Goal: Information Seeking & Learning: Find specific page/section

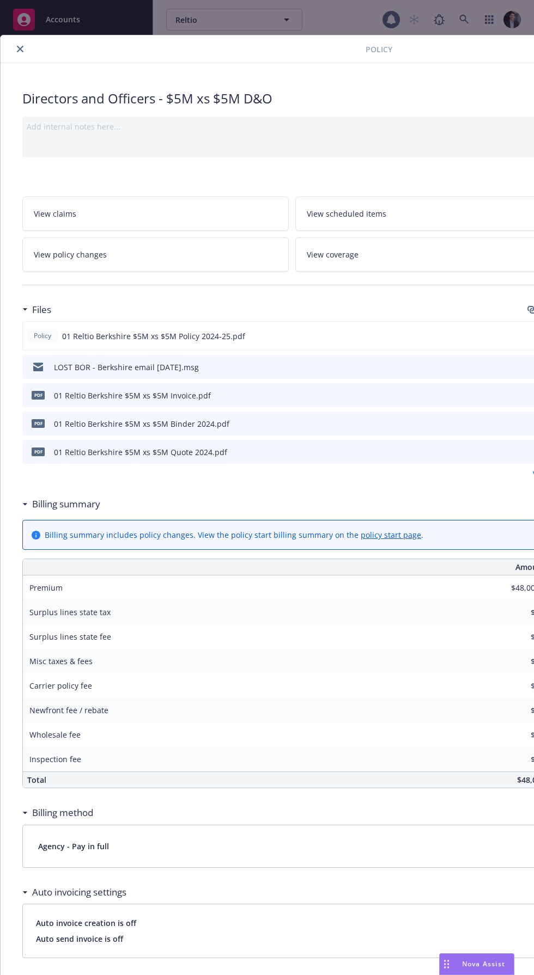
click at [23, 50] on icon "close" at bounding box center [20, 49] width 7 height 7
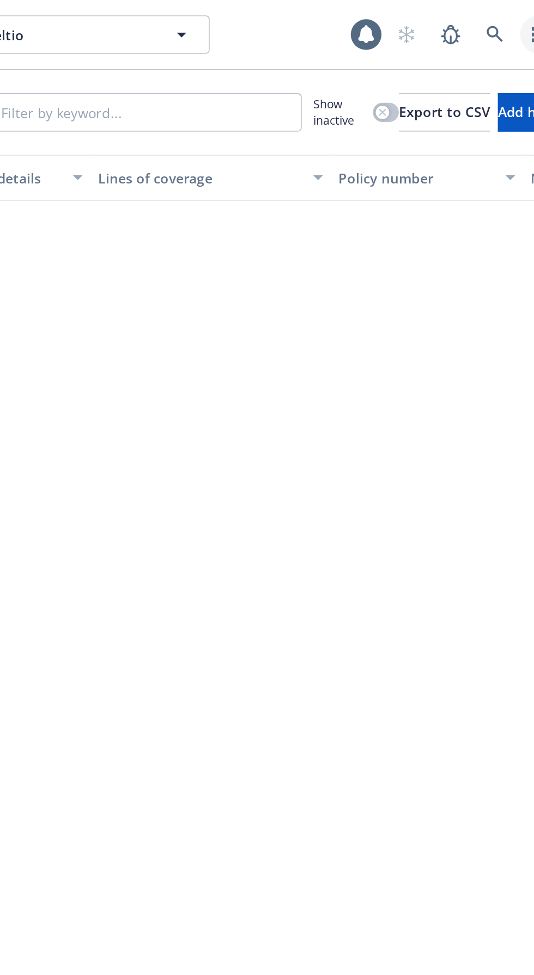
click at [487, 20] on icon "button" at bounding box center [489, 19] width 8 height 9
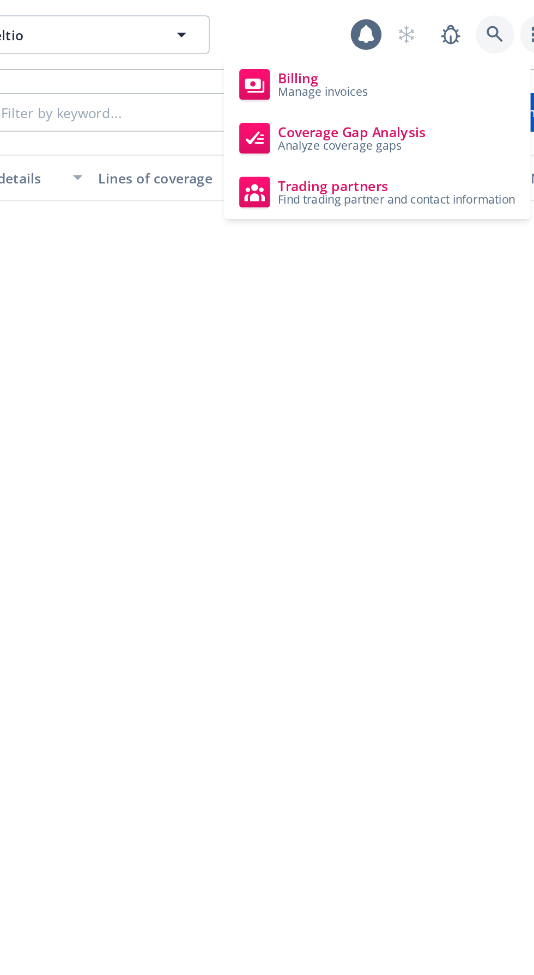
click at [463, 15] on icon at bounding box center [463, 19] width 9 height 9
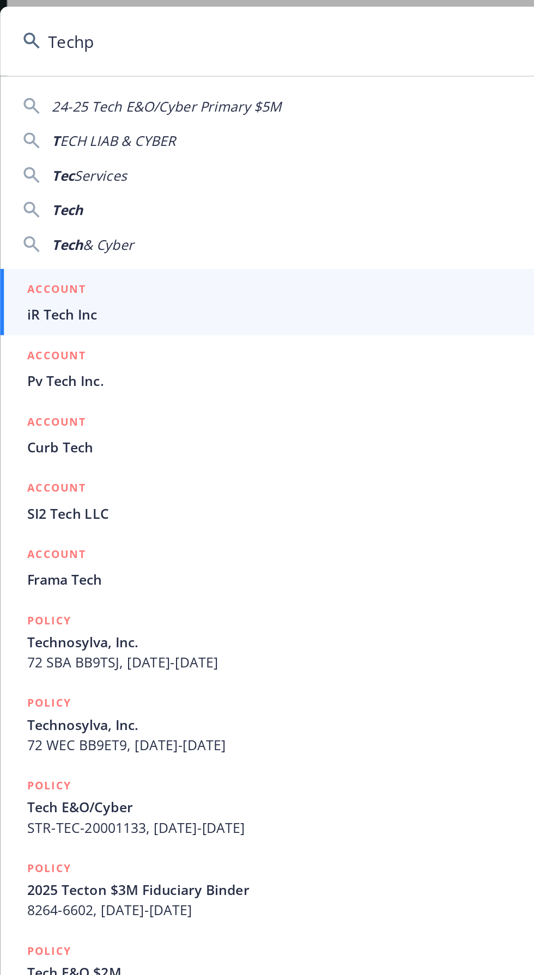
type input "Techpo"
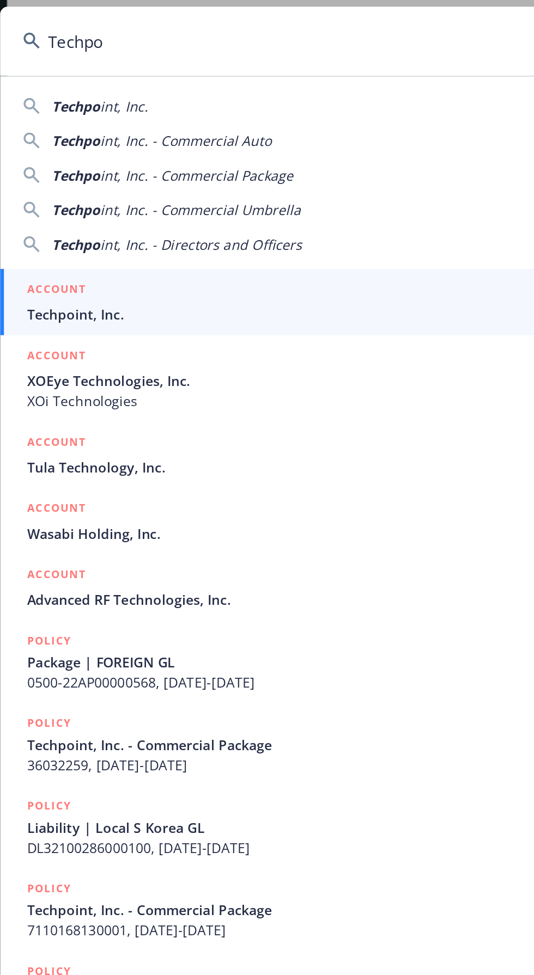
click at [189, 168] on h5 "ACCOUNT" at bounding box center [180, 164] width 33 height 13
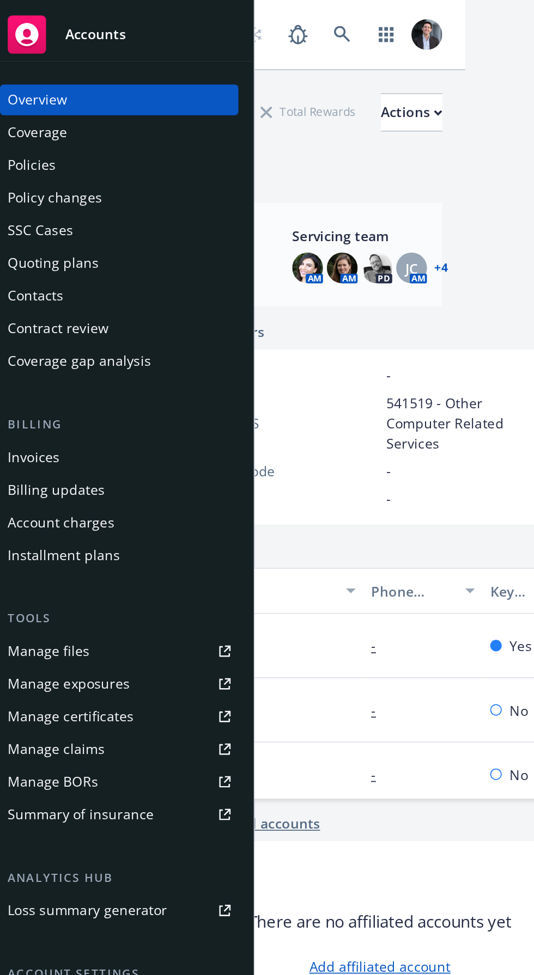
scroll to position [0, 270]
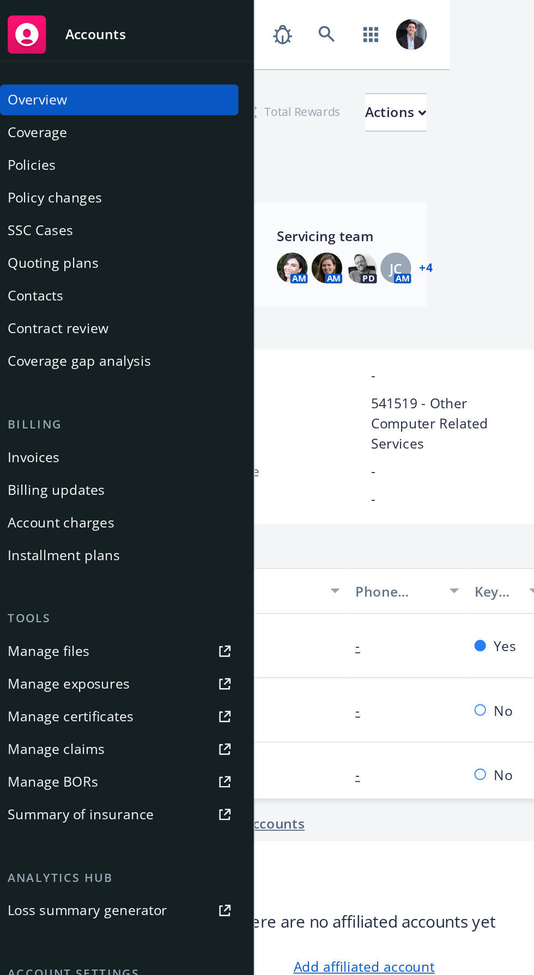
click at [213, 156] on img at bounding box center [213, 151] width 17 height 17
click at [273, 202] on div "FEIN - NAICS 541519 - Other Computer Related Services SIC code - CSLB -" at bounding box center [215, 247] width 207 height 99
click at [31, 95] on div "Policies" at bounding box center [26, 93] width 27 height 17
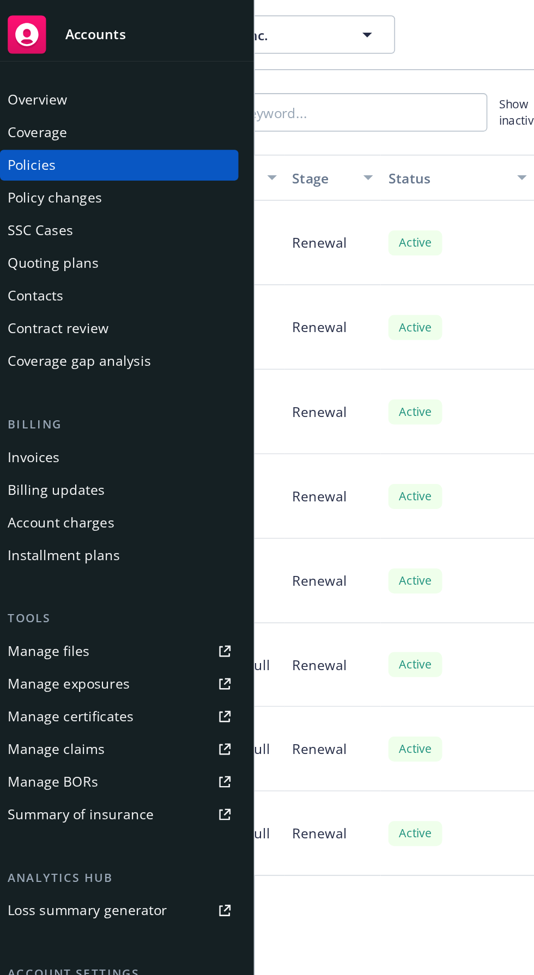
scroll to position [0, 171]
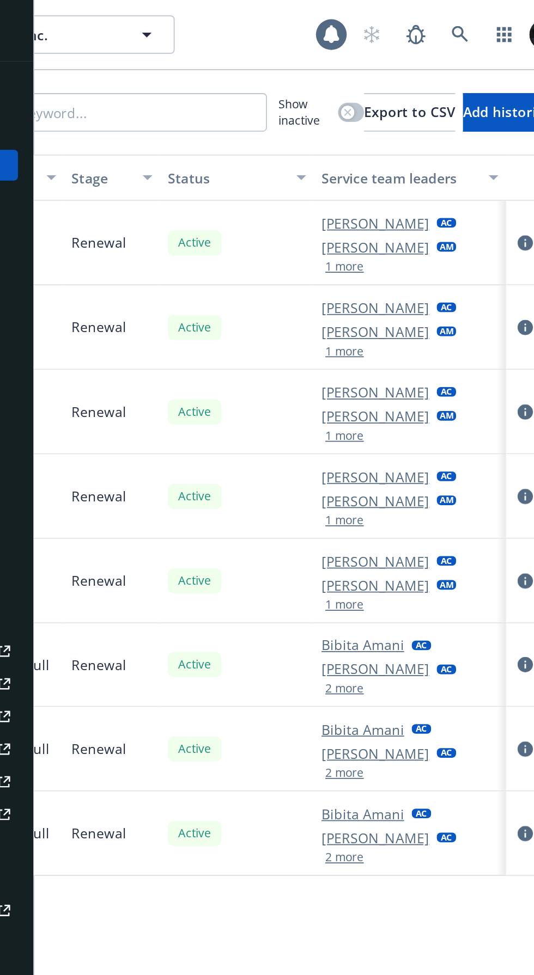
click at [318, 437] on button "2 more" at bounding box center [329, 438] width 22 height 7
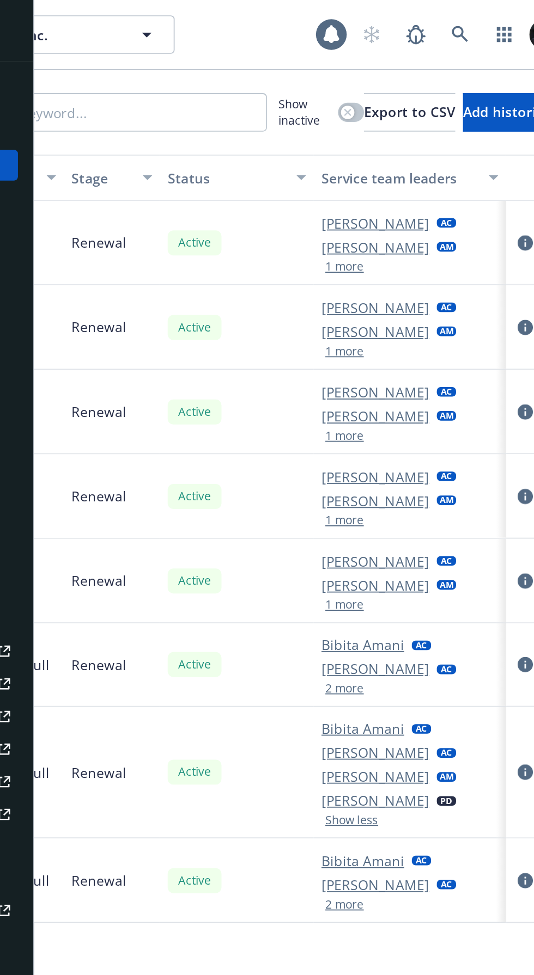
click at [316, 442] on link "[PERSON_NAME]" at bounding box center [346, 440] width 61 height 11
click at [224, 343] on div "Active" at bounding box center [267, 330] width 87 height 48
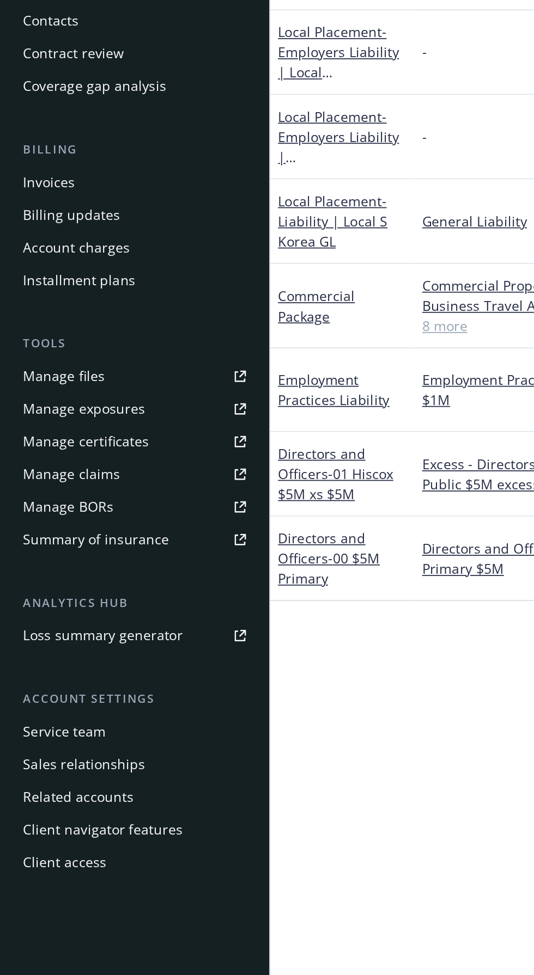
click at [55, 567] on div "Service team" at bounding box center [36, 570] width 47 height 17
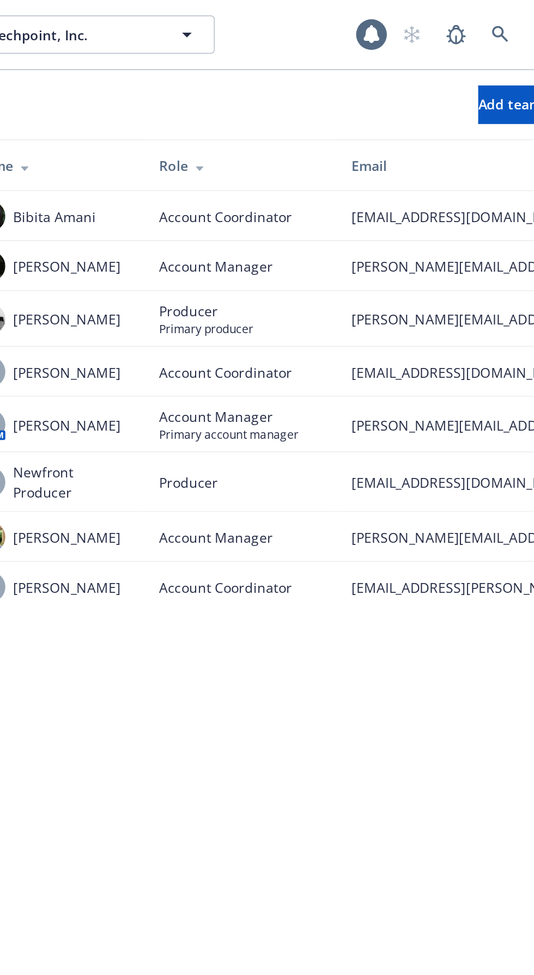
click at [227, 235] on span "[PERSON_NAME]" at bounding box center [218, 240] width 61 height 11
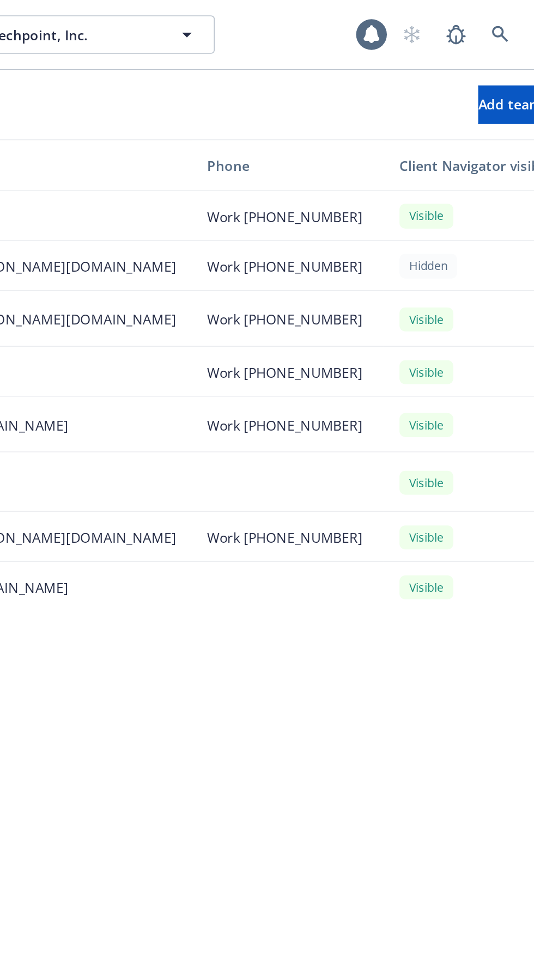
scroll to position [0, 355]
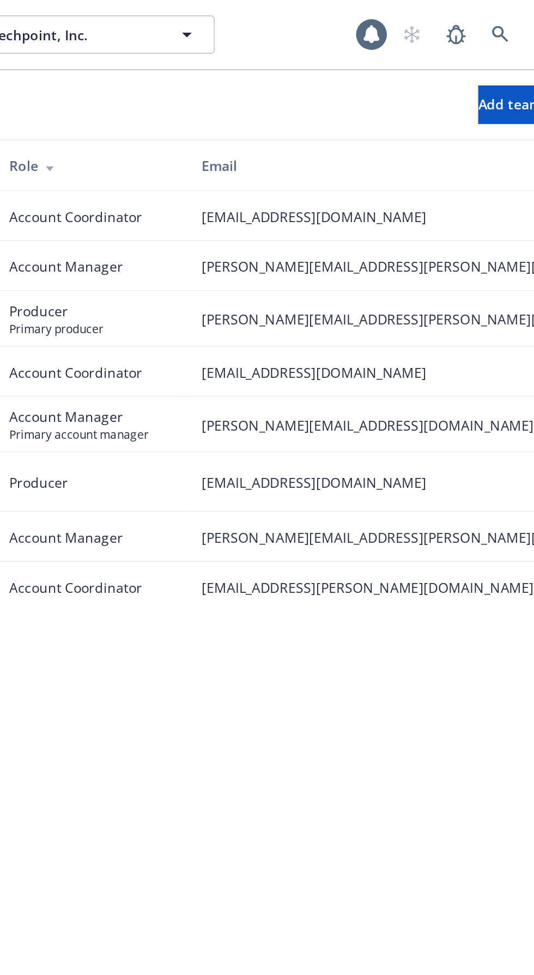
scroll to position [0, 0]
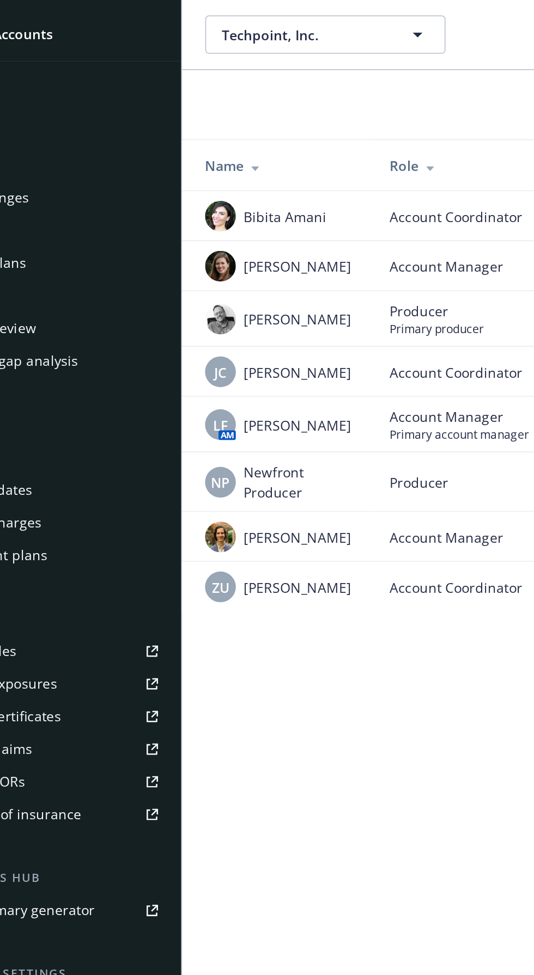
click at [172, 235] on span "LF" at bounding box center [175, 240] width 8 height 11
click at [174, 235] on span "LF" at bounding box center [175, 240] width 8 height 11
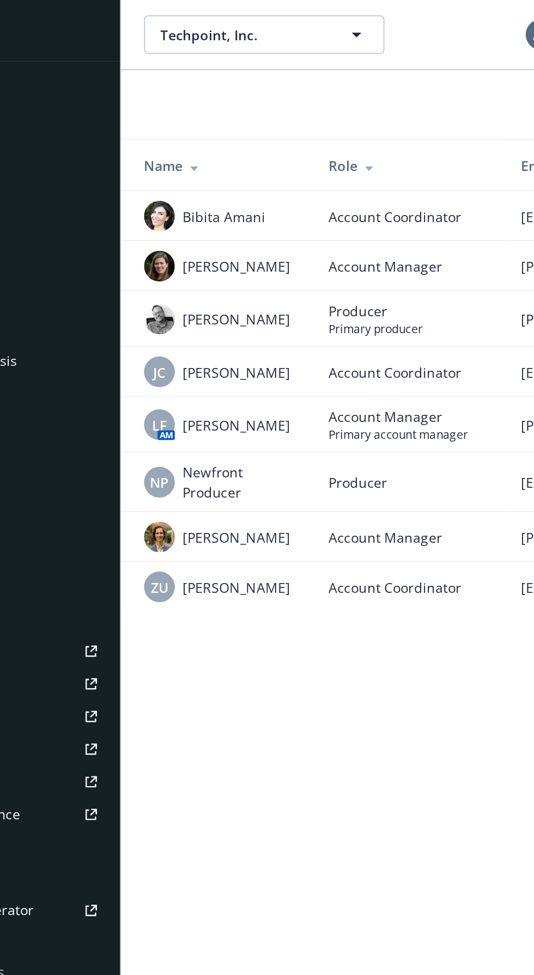
click at [174, 235] on span "LF" at bounding box center [175, 240] width 8 height 11
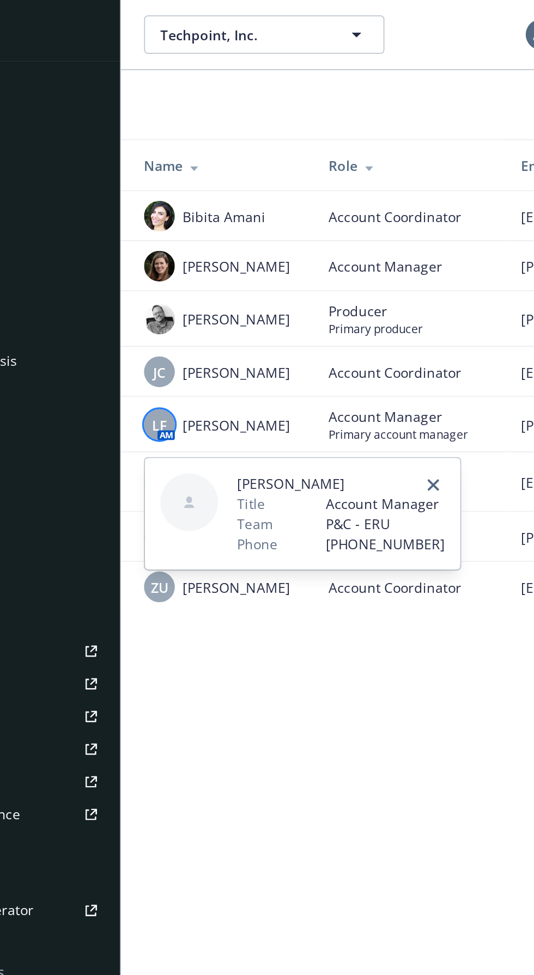
click at [334, 268] on link "close" at bounding box center [329, 274] width 13 height 13
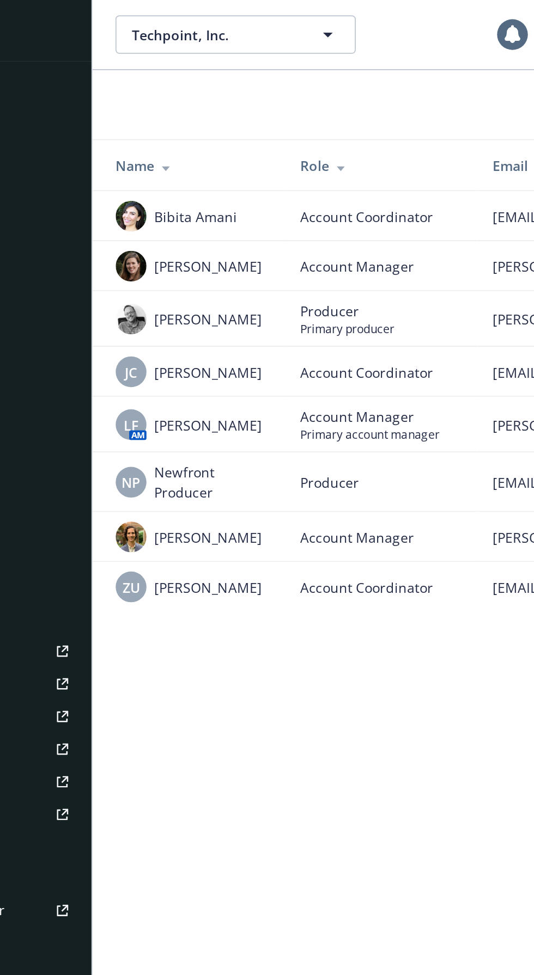
click at [170, 296] on img at bounding box center [174, 304] width 17 height 17
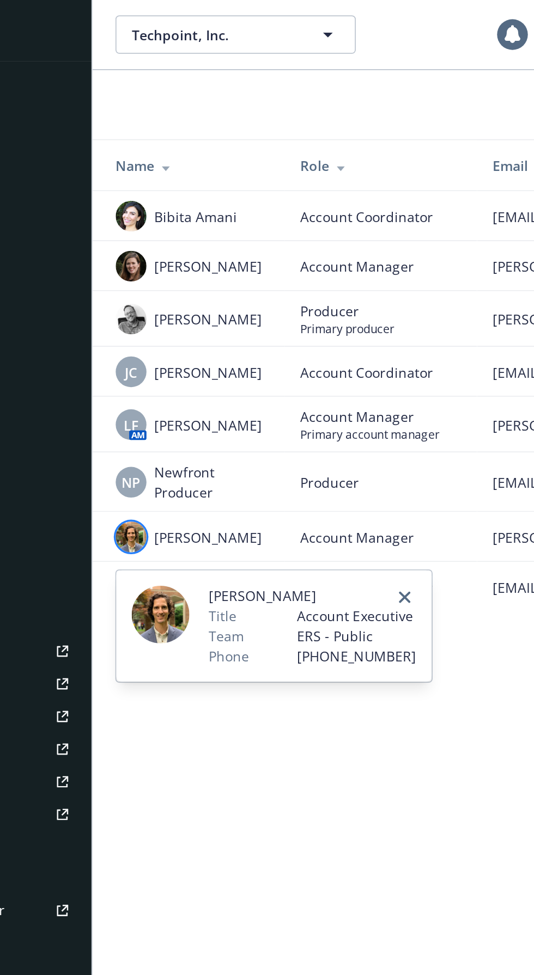
click at [340, 323] on div "Scott Eberhard Title Account Executive Team ERS - Public Phone (415) 596-9835" at bounding box center [256, 354] width 179 height 63
click at [335, 332] on div at bounding box center [329, 338] width 13 height 13
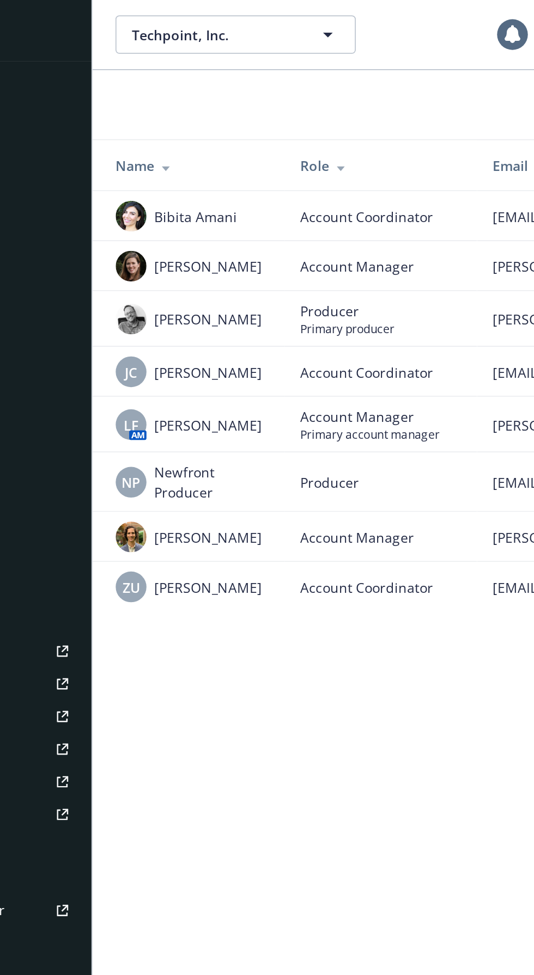
click at [252, 389] on div "Techpoint, Inc. Techpoint, Inc. 1 Add team member Name Role Email Phone Client …" at bounding box center [343, 487] width 381 height 975
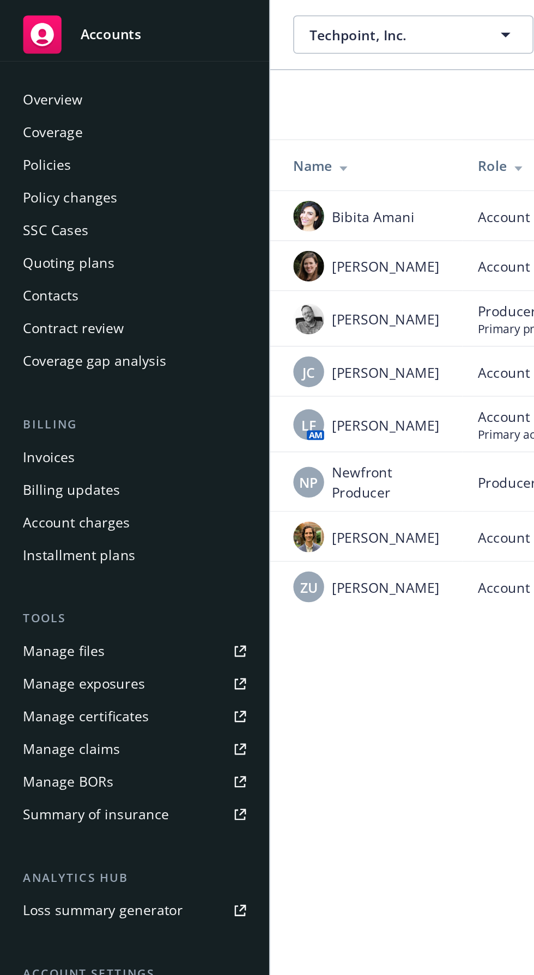
click at [40, 111] on div "Policy changes" at bounding box center [39, 111] width 53 height 17
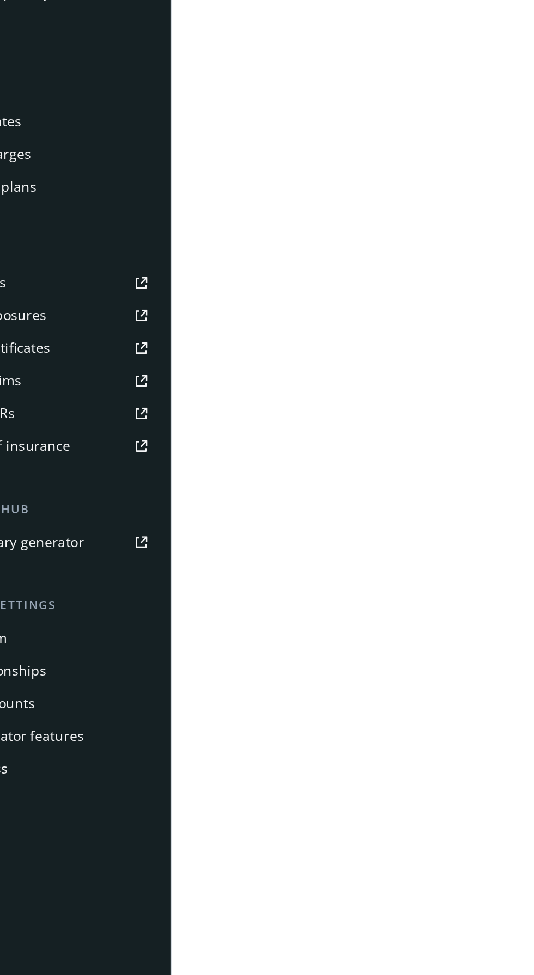
click at [78, 288] on div "Account charges" at bounding box center [76, 296] width 126 height 17
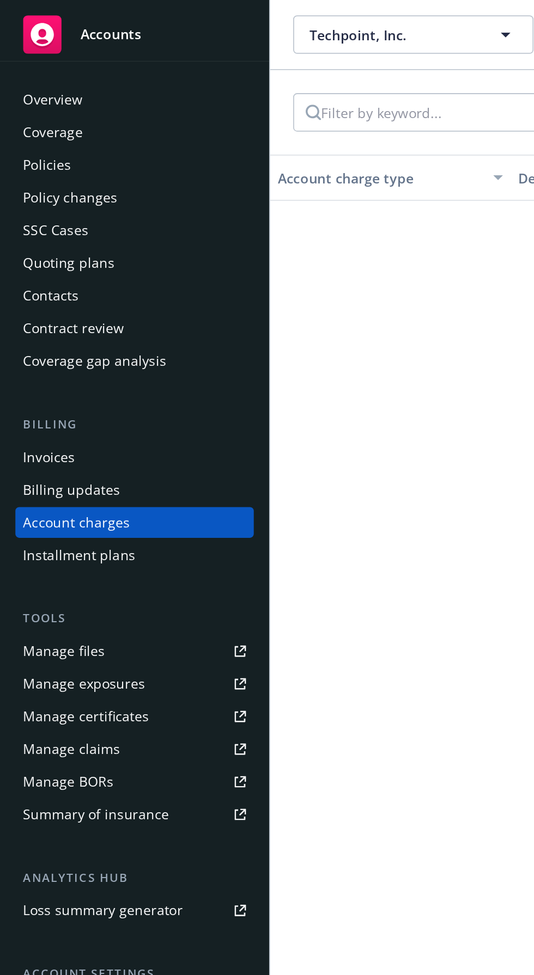
click at [25, 94] on div "Policies" at bounding box center [26, 93] width 27 height 17
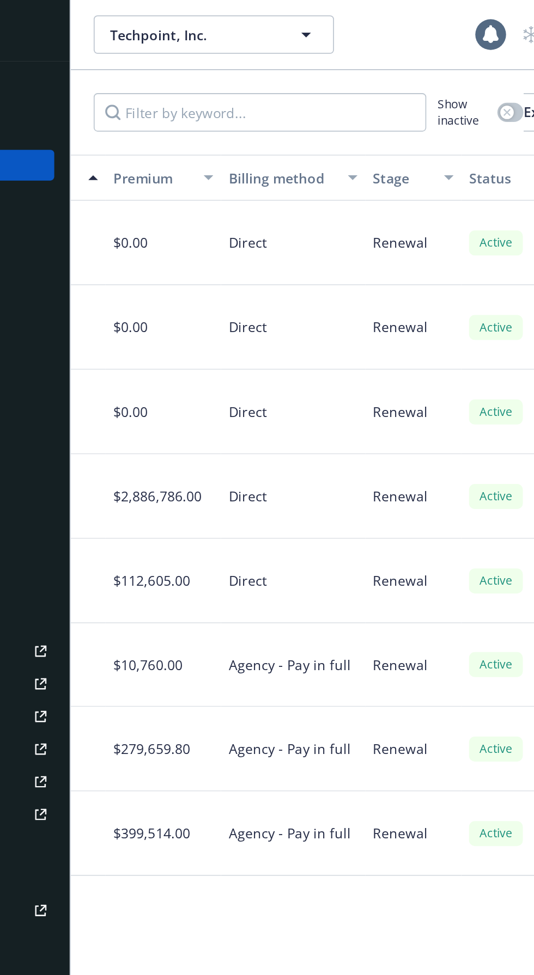
scroll to position [0, 492]
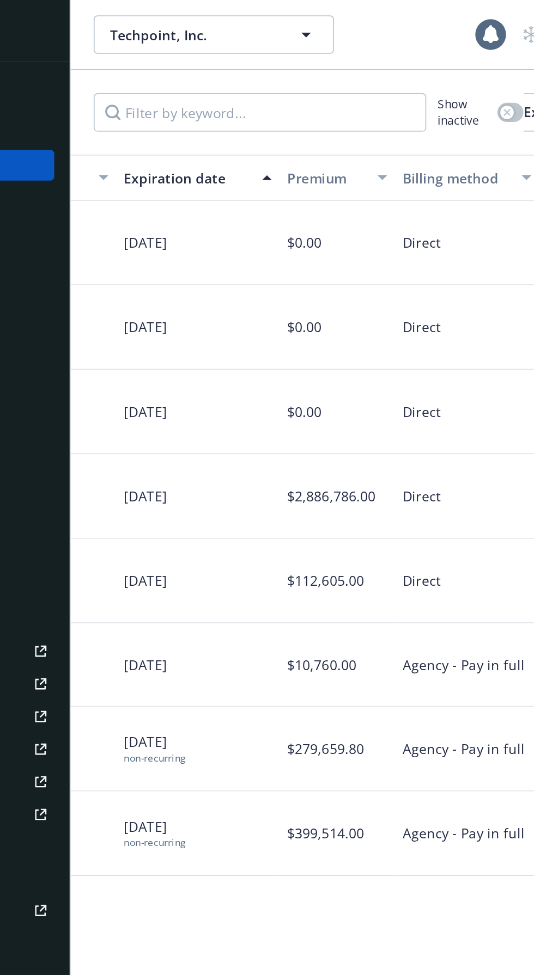
click at [302, 105] on div "Premium" at bounding box center [298, 100] width 45 height 11
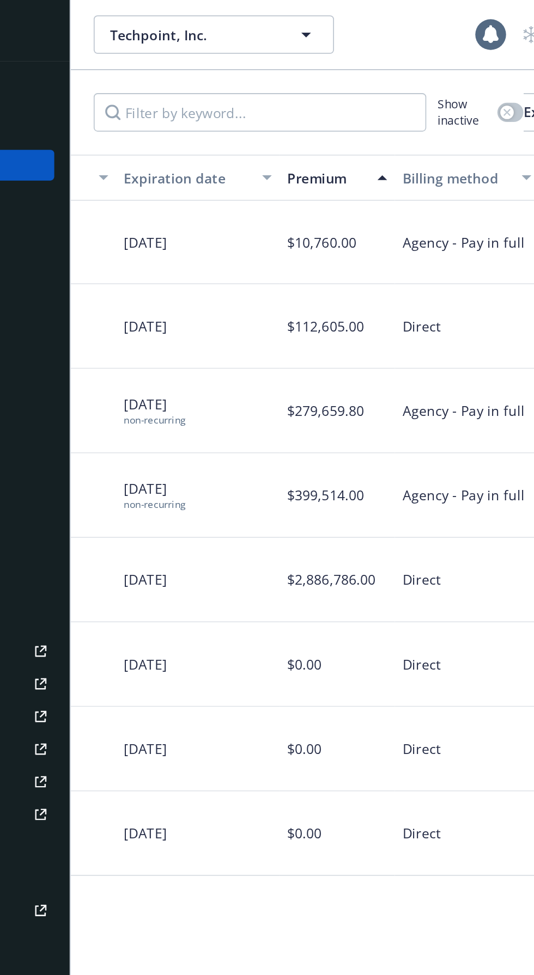
click at [312, 102] on div "Premium" at bounding box center [298, 100] width 45 height 11
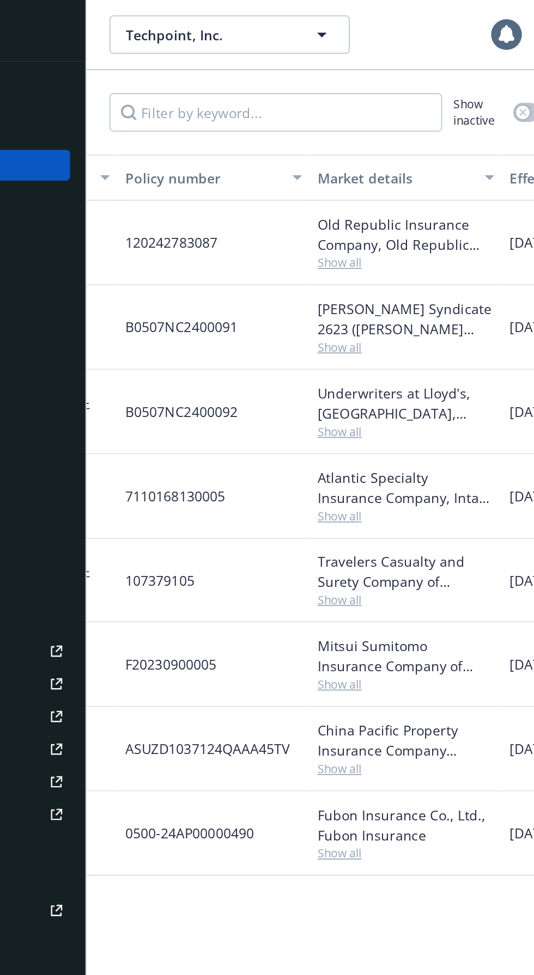
scroll to position [0, 0]
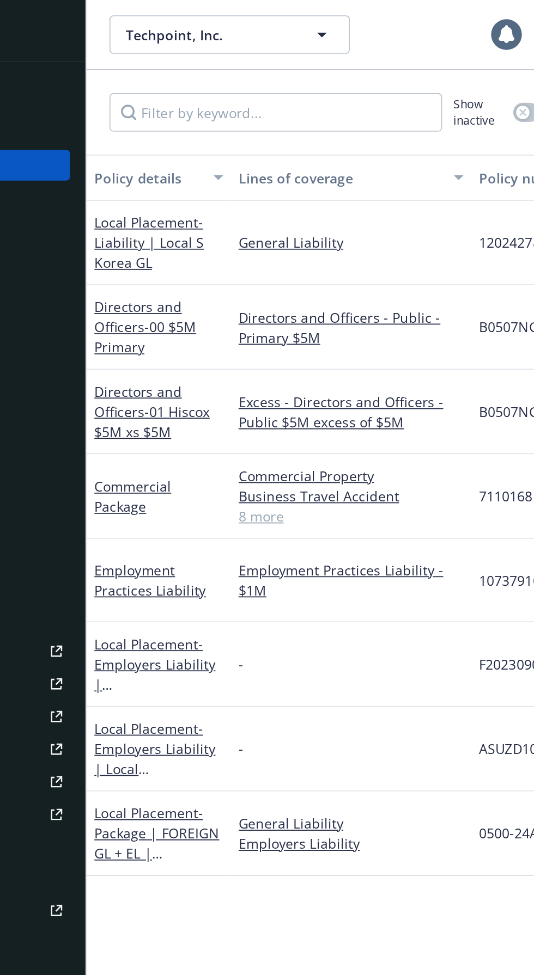
click at [194, 129] on link "Local Placement - Liability | Local S Korea GL" at bounding box center [188, 137] width 62 height 33
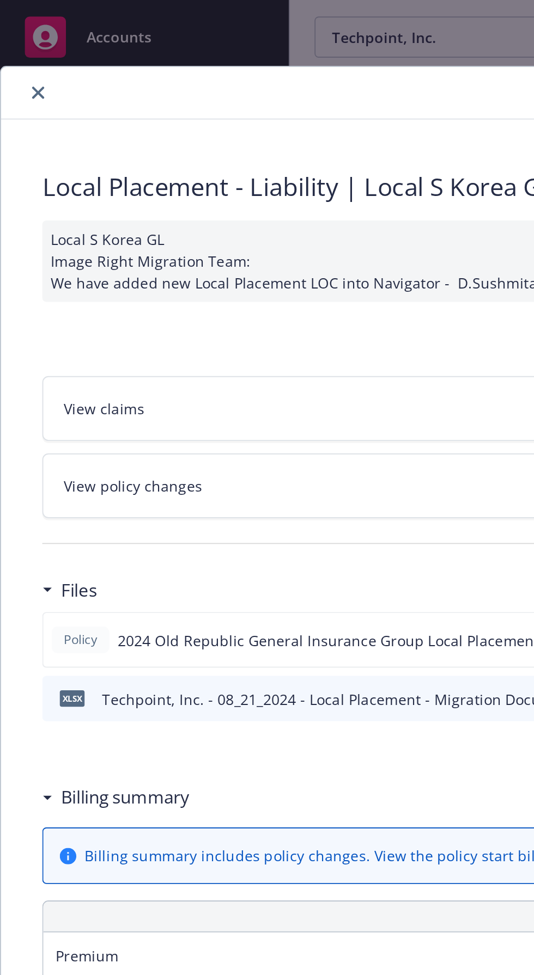
click at [193, 338] on span "2024 Old Republic General Insurance Group Local Placement - Policy.pdf" at bounding box center [194, 338] width 265 height 11
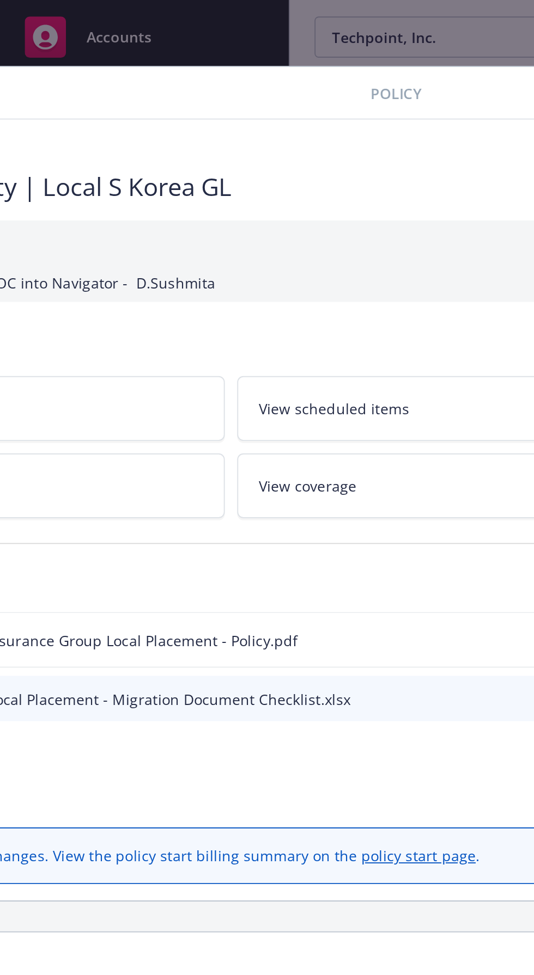
scroll to position [0, 215]
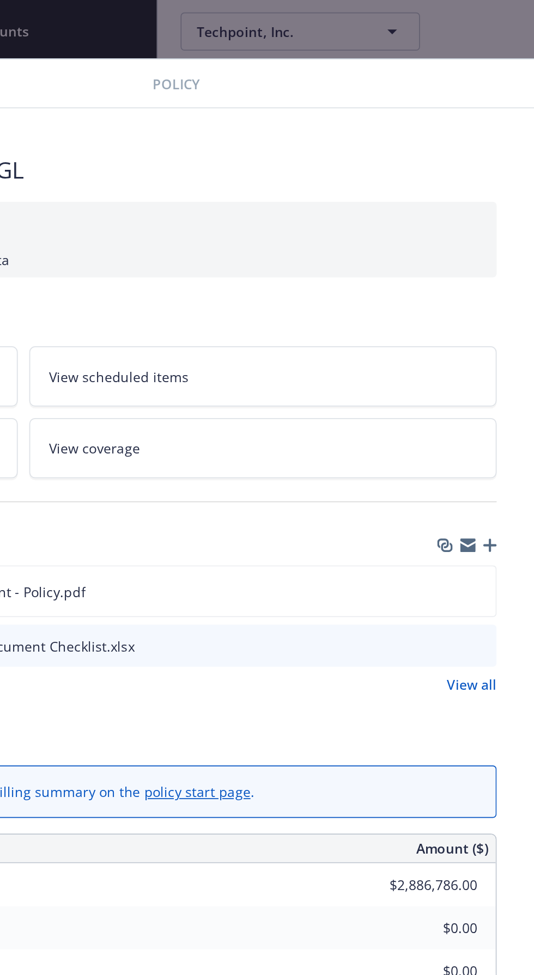
click at [335, 336] on icon "preview file" at bounding box center [335, 338] width 10 height 8
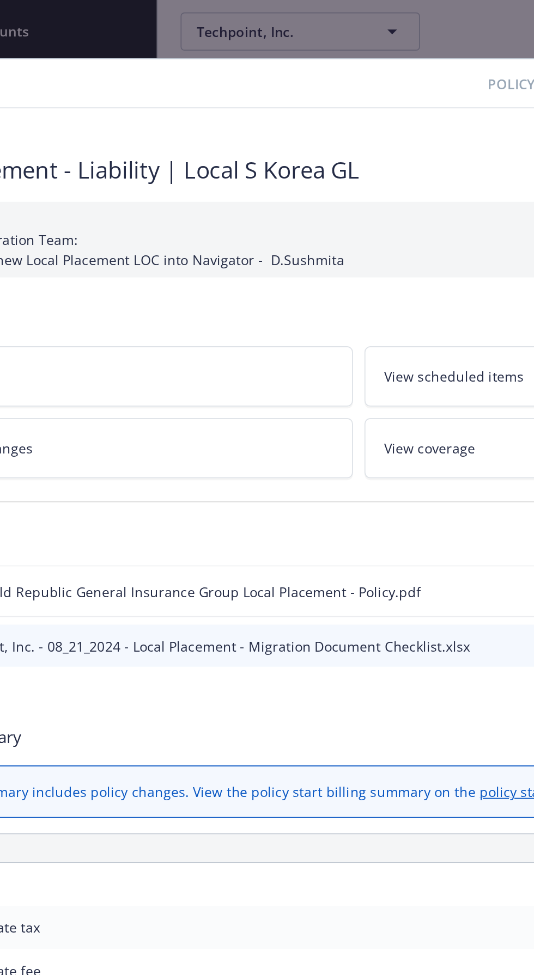
scroll to position [0, 0]
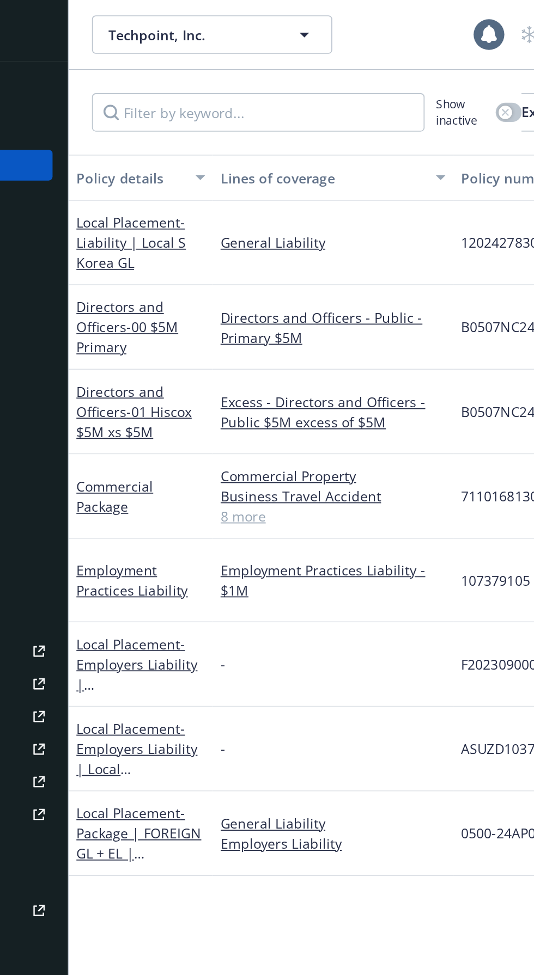
click at [246, 294] on link "8 more" at bounding box center [302, 292] width 127 height 11
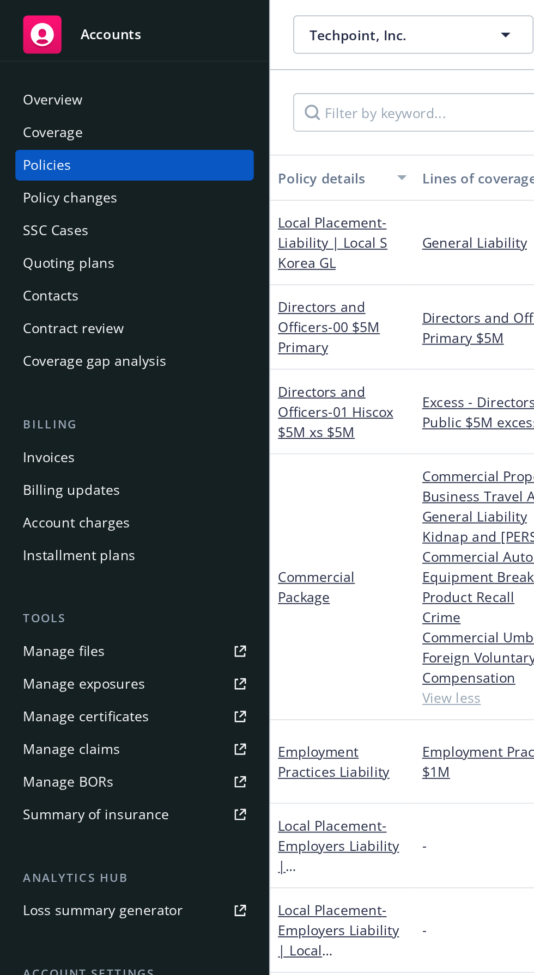
click at [167, 327] on link "Commercial Package" at bounding box center [179, 333] width 44 height 22
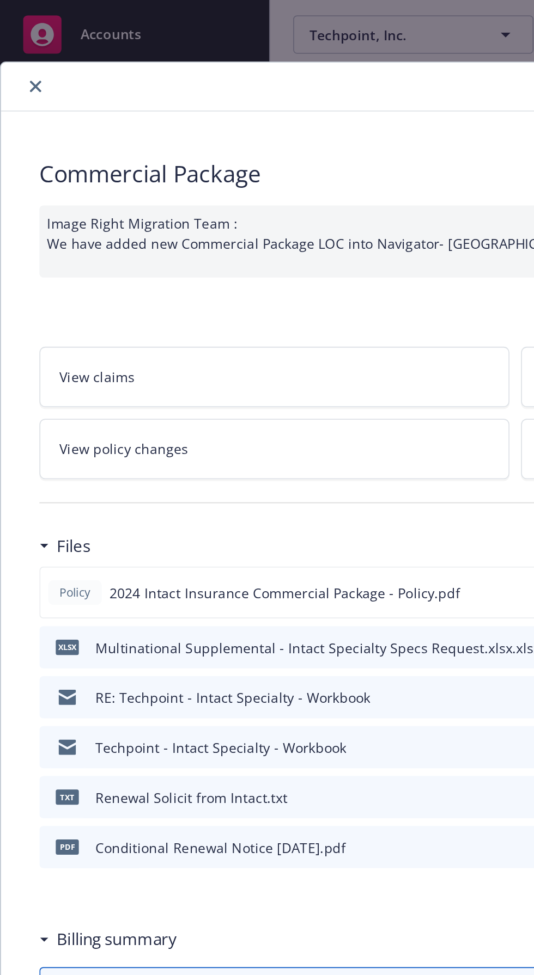
click at [235, 323] on div "Policy 2024 Intact Insurance Commercial Package - Policy.pdf" at bounding box center [291, 335] width 539 height 29
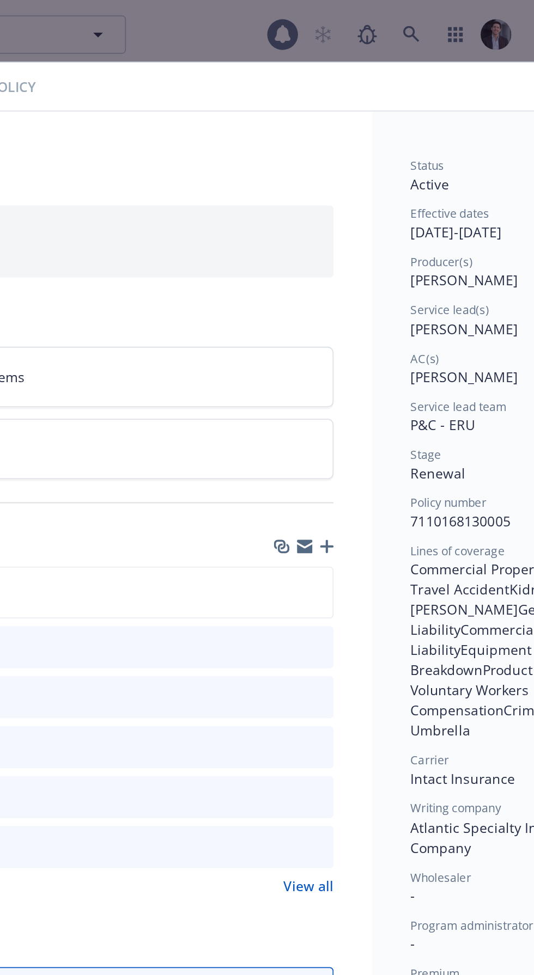
click at [410, 331] on div at bounding box center [400, 336] width 29 height 11
click at [410, 334] on icon "preview file" at bounding box center [409, 336] width 10 height 8
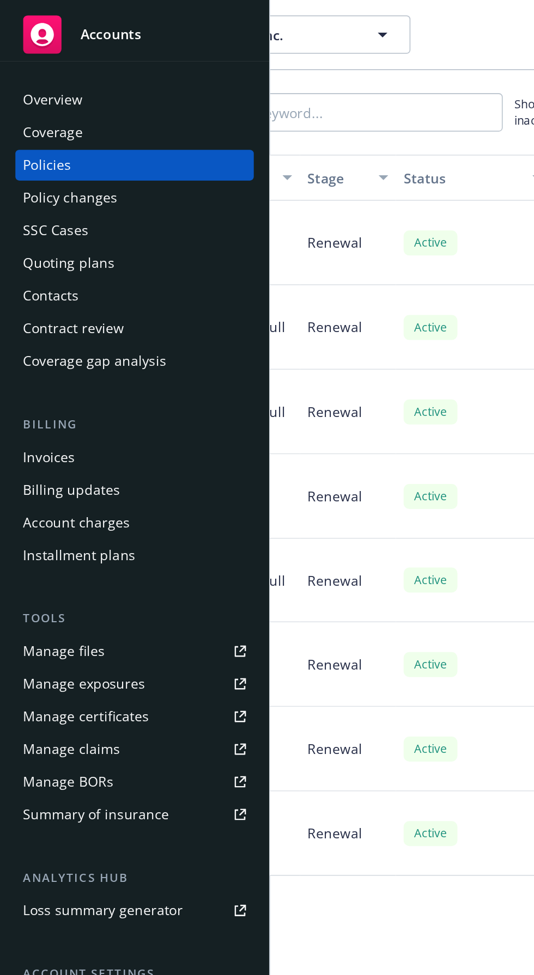
scroll to position [0, 171]
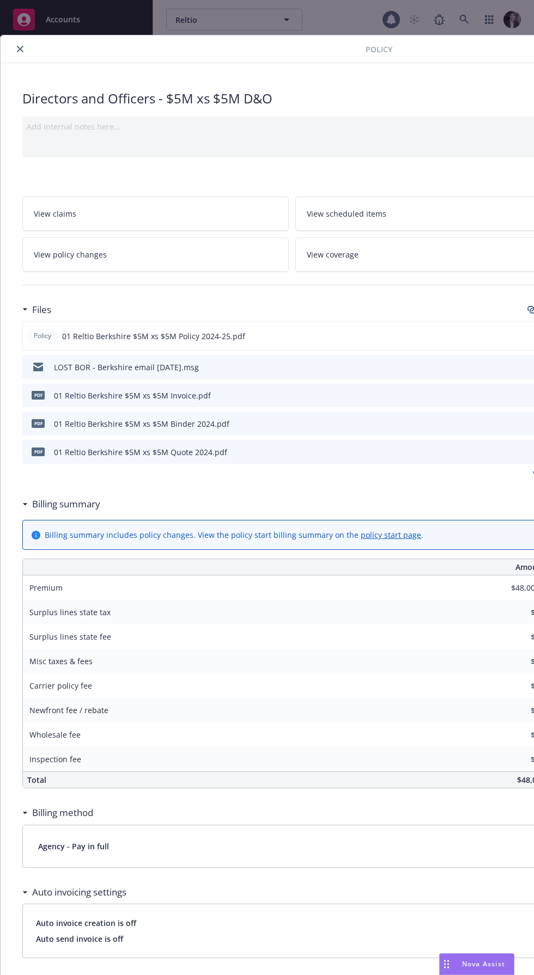
click at [20, 48] on icon "close" at bounding box center [20, 49] width 7 height 7
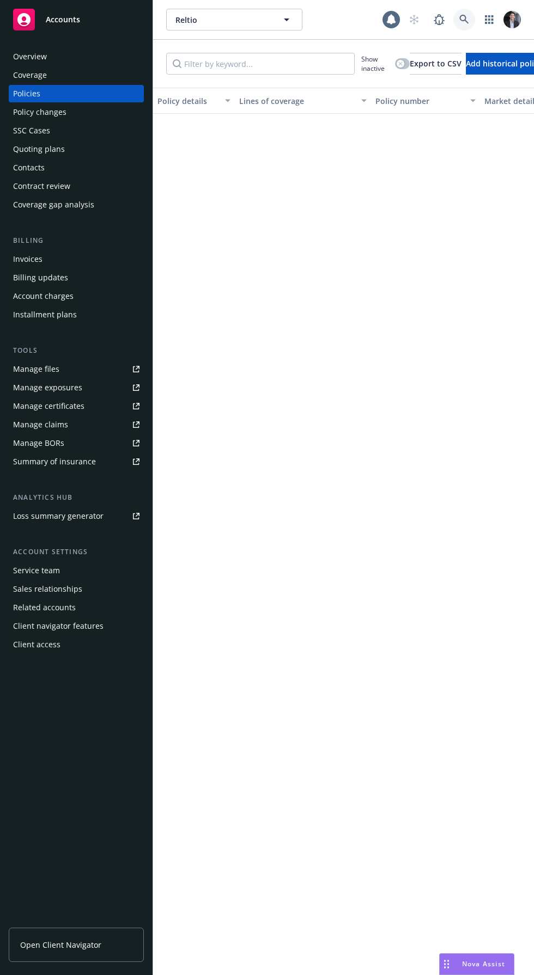
click at [463, 19] on icon at bounding box center [464, 20] width 10 height 10
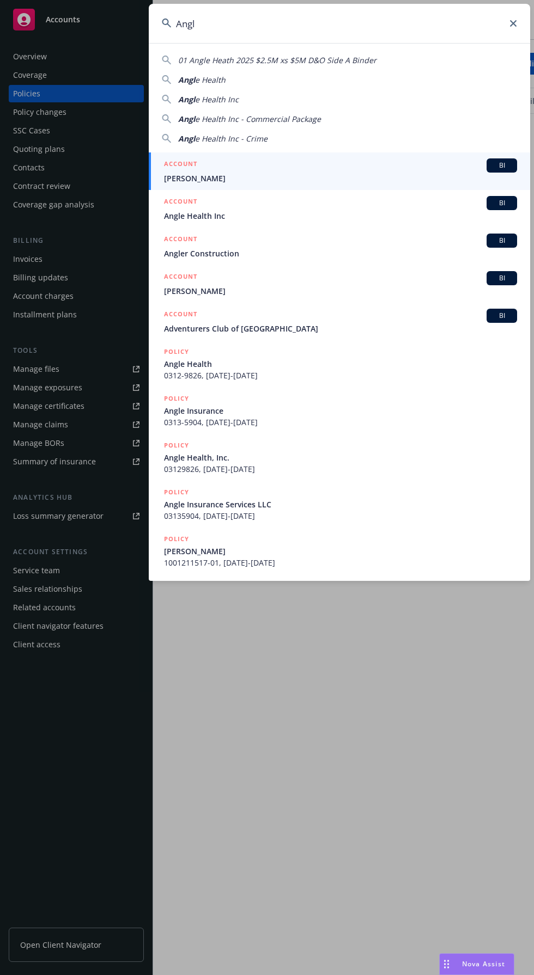
type input "Angle"
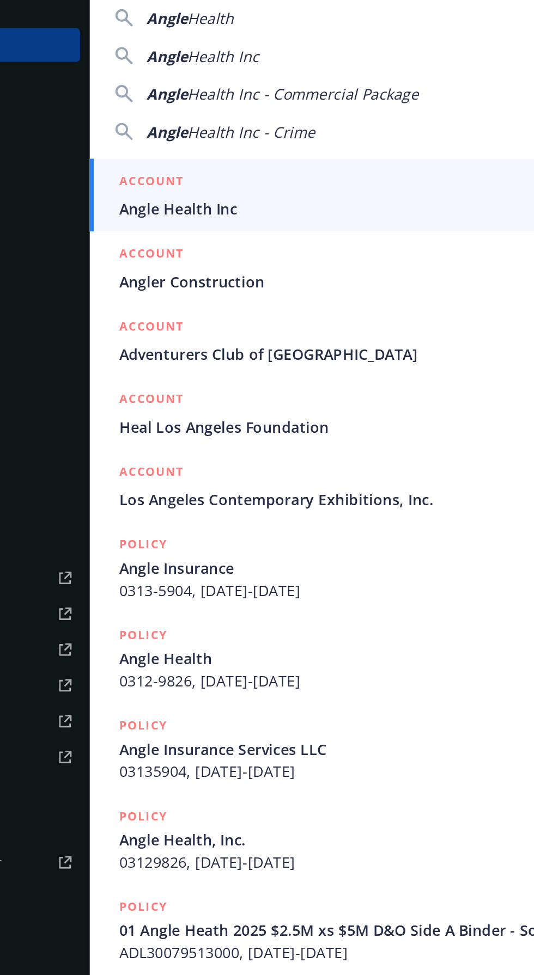
click at [279, 177] on span "Angle Health Inc" at bounding box center [340, 178] width 353 height 11
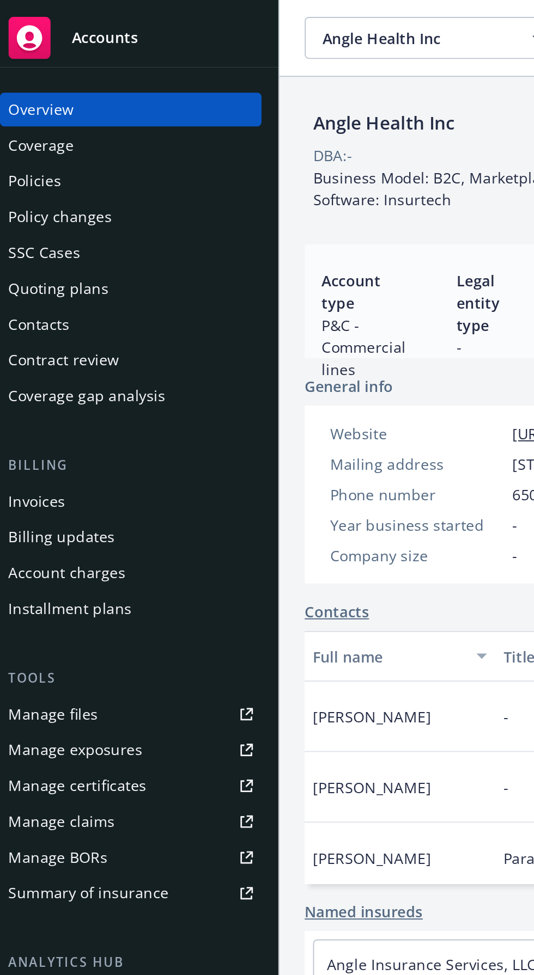
click at [48, 99] on div "Policies" at bounding box center [76, 93] width 126 height 17
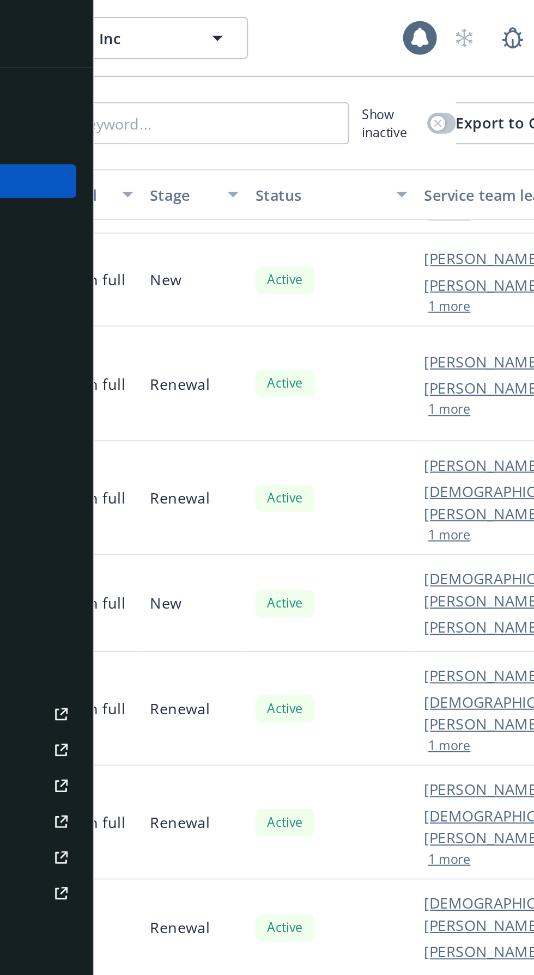
scroll to position [22, 663]
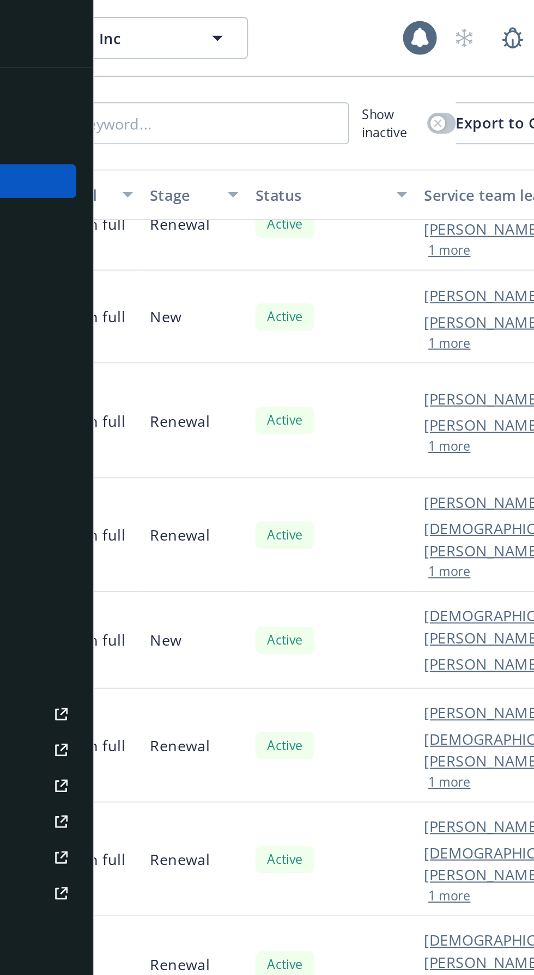
click at [323, 258] on link "[PERSON_NAME]" at bounding box center [353, 259] width 61 height 11
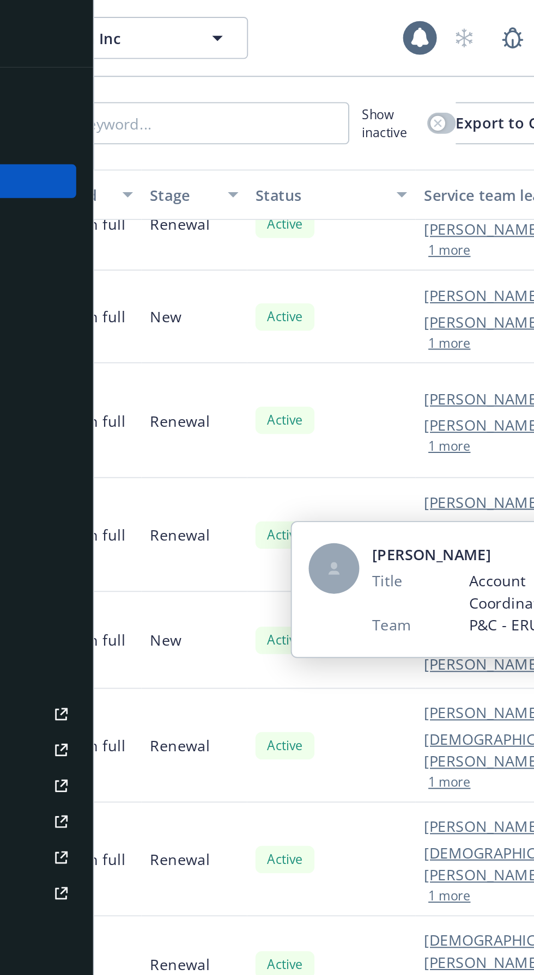
click at [414, 286] on icon "close" at bounding box center [417, 287] width 7 height 7
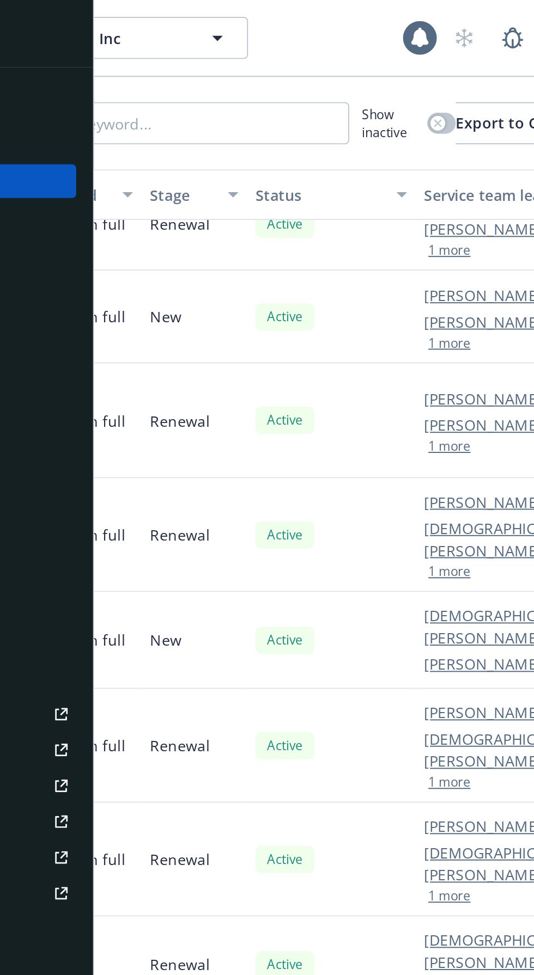
scroll to position [0, 663]
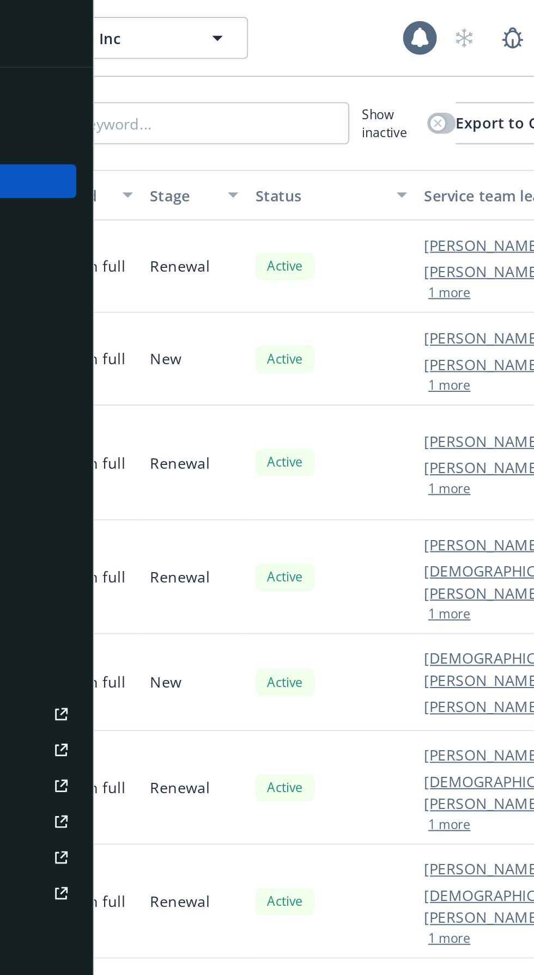
click at [323, 140] on link "Erin Bautista" at bounding box center [353, 140] width 61 height 11
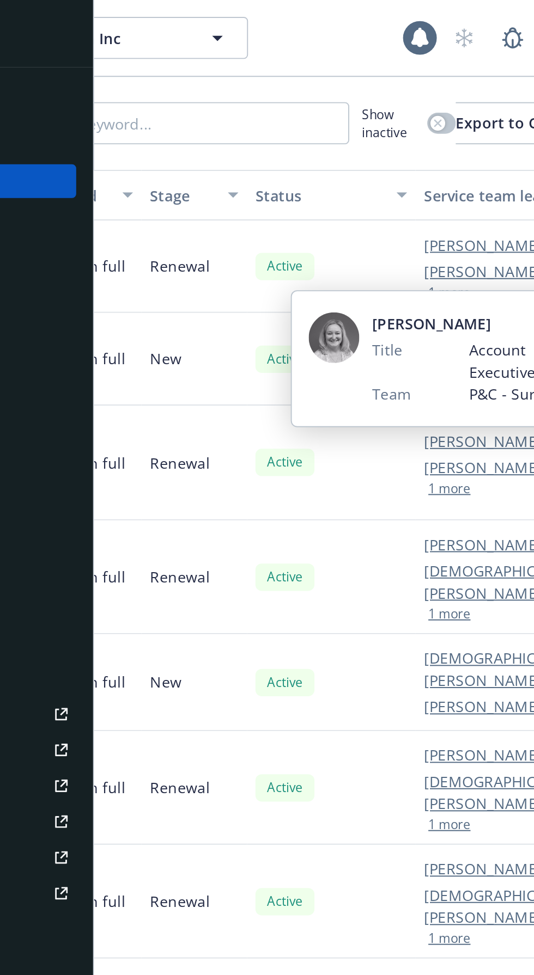
click at [414, 168] on icon "close" at bounding box center [417, 168] width 7 height 7
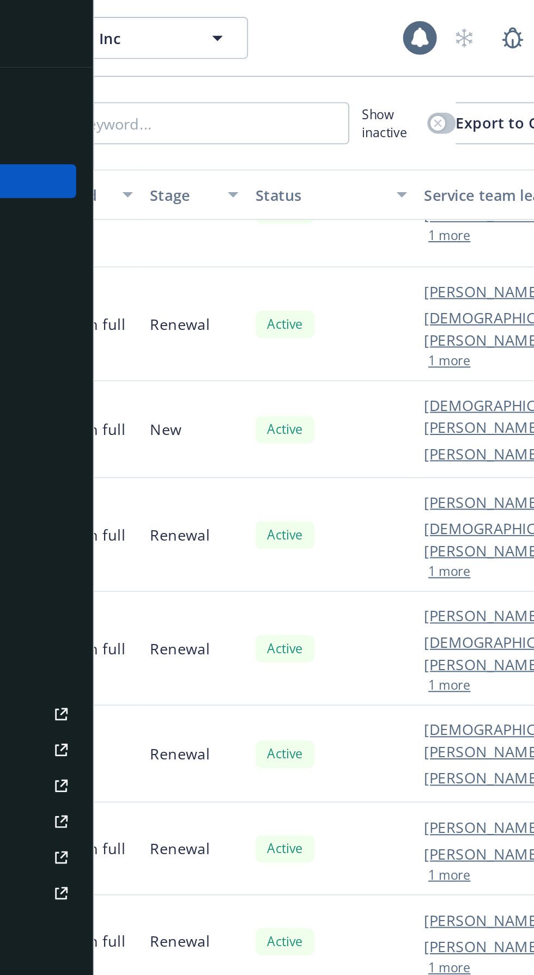
scroll to position [167, 663]
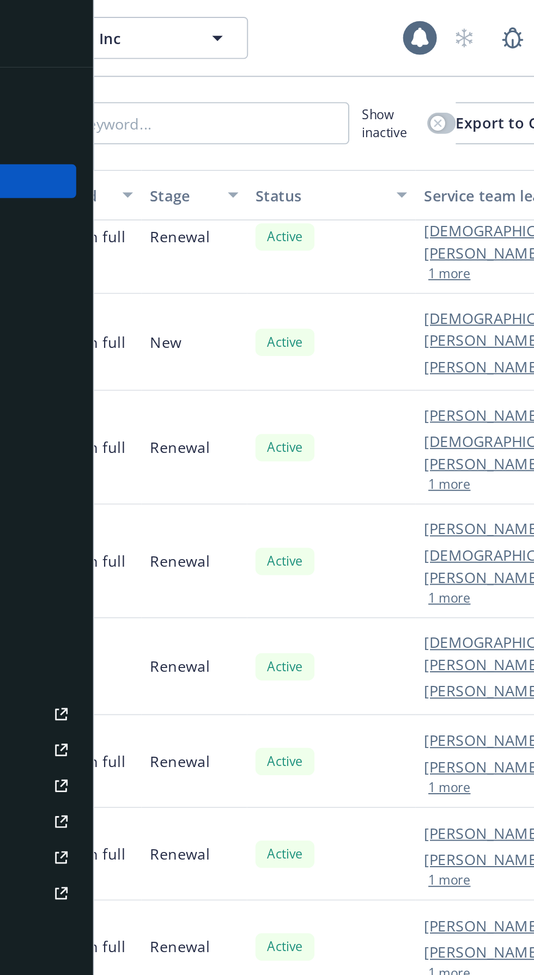
click at [323, 326] on link "Christian Senecal" at bounding box center [365, 337] width 85 height 23
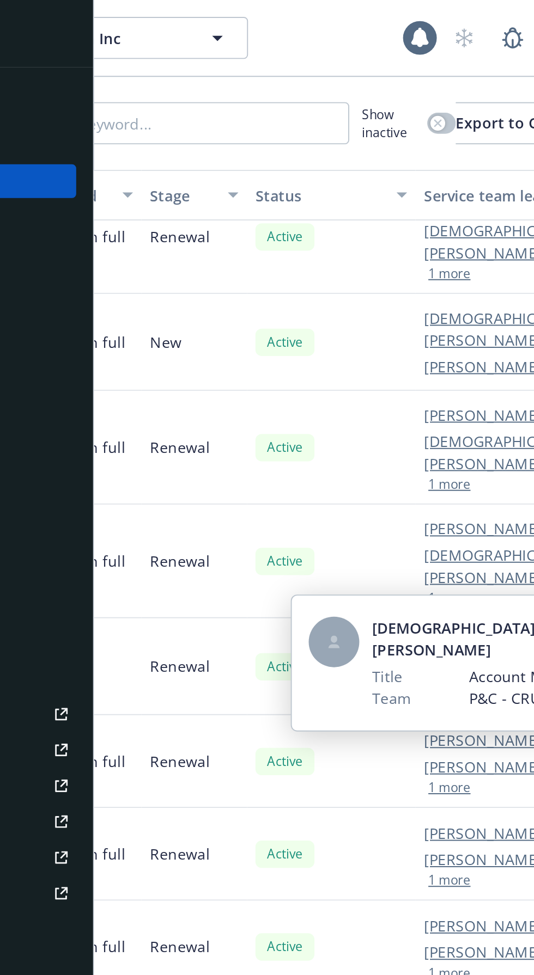
click at [416, 325] on icon "close" at bounding box center [419, 325] width 7 height 7
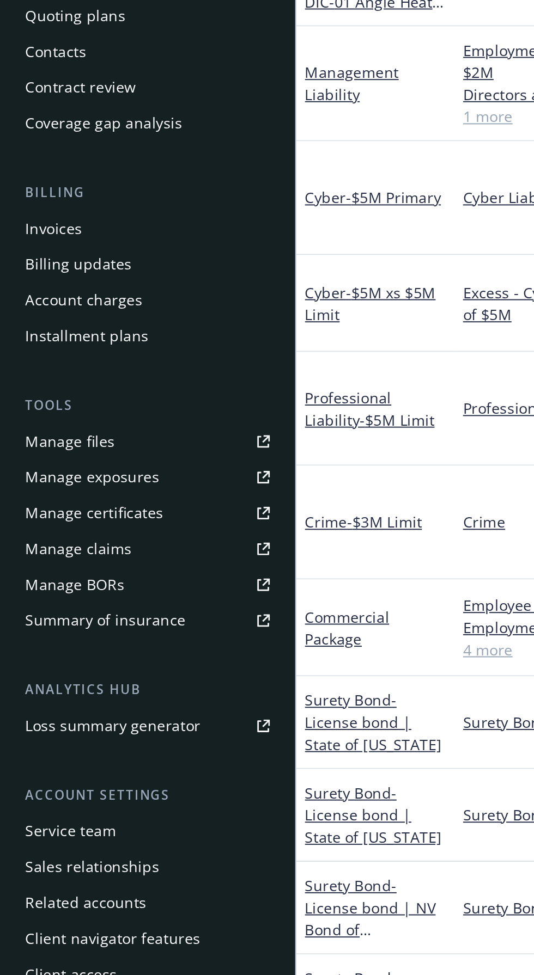
scroll to position [0, 0]
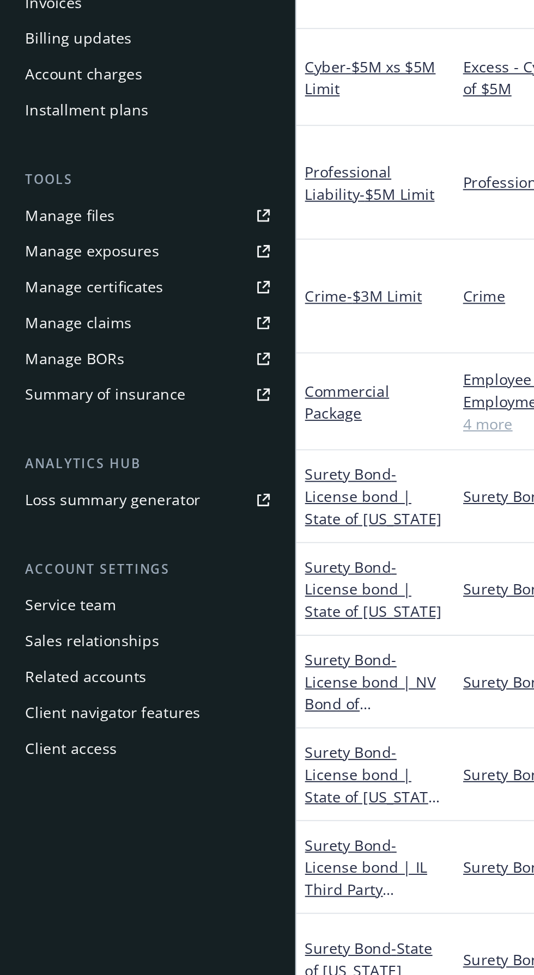
click at [45, 566] on div "Service team" at bounding box center [36, 570] width 47 height 17
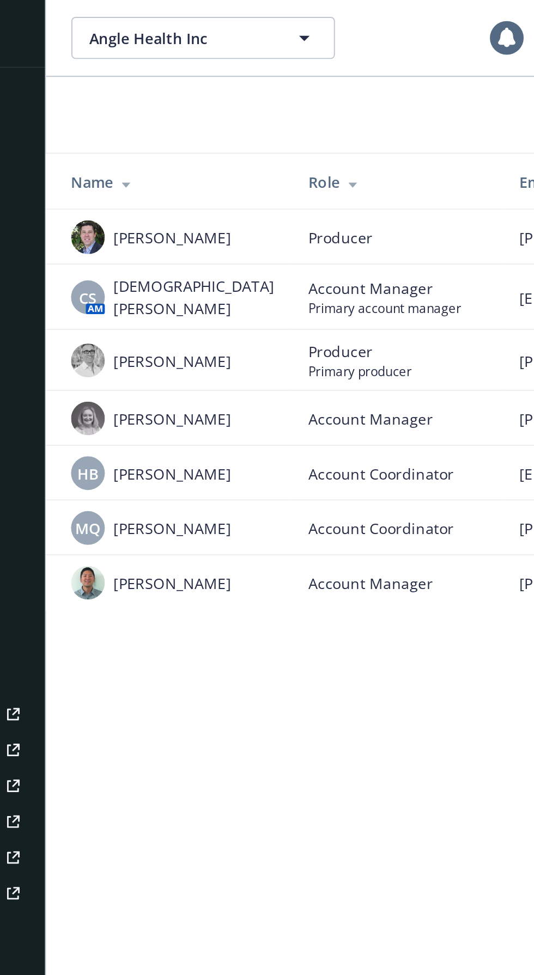
click at [173, 244] on span "HB" at bounding box center [174, 244] width 11 height 11
click at [346, 230] on td "Account Coordinator" at bounding box center [334, 244] width 109 height 28
click at [170, 272] on span "MQ" at bounding box center [174, 272] width 13 height 11
click at [345, 211] on div "Account Manager" at bounding box center [334, 216] width 91 height 11
click at [170, 302] on img at bounding box center [174, 300] width 17 height 17
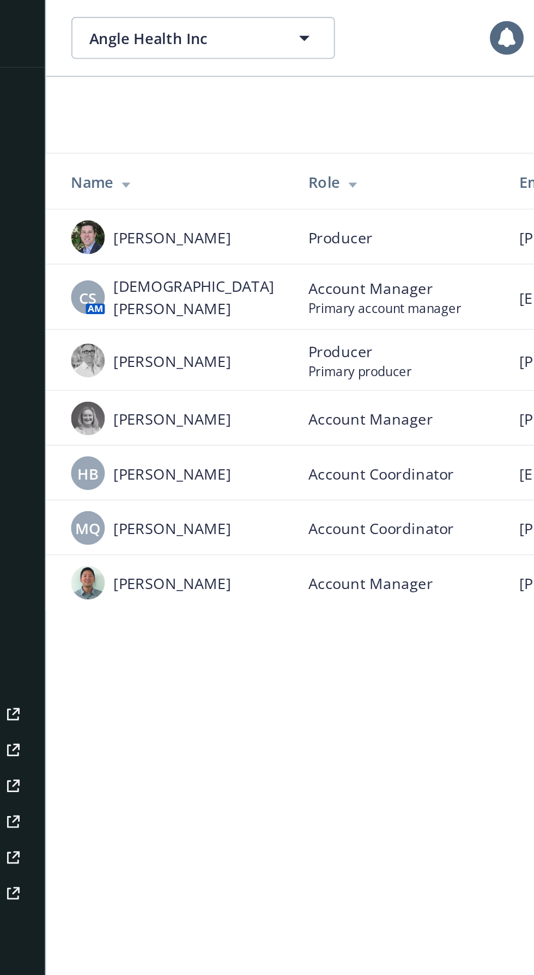
click at [339, 222] on td "Account Manager" at bounding box center [334, 216] width 109 height 28
click at [178, 216] on img at bounding box center [174, 215] width 17 height 17
click at [348, 172] on td "Producer Primary producer" at bounding box center [334, 186] width 109 height 32
click at [172, 188] on img at bounding box center [174, 186] width 17 height 17
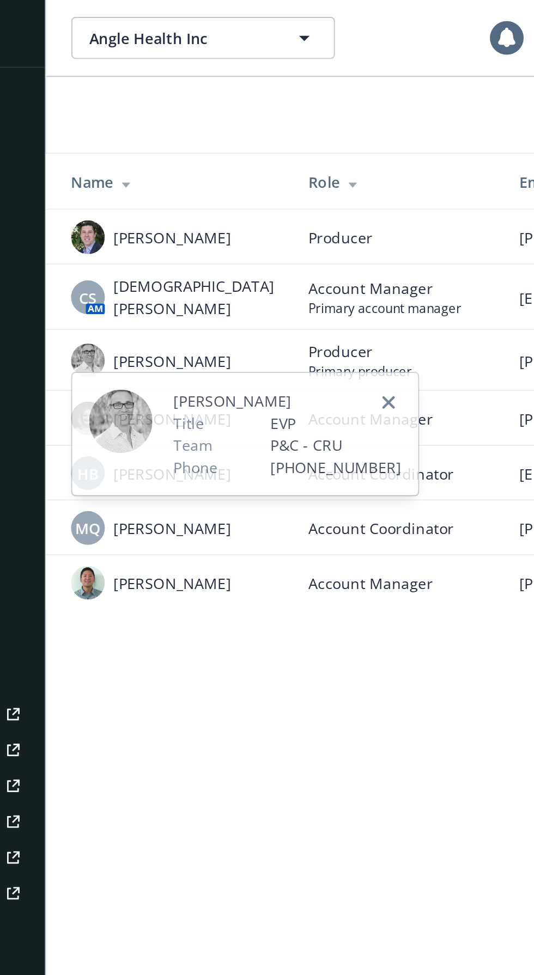
click at [353, 163] on td "Account Manager Primary account manager" at bounding box center [334, 154] width 109 height 34
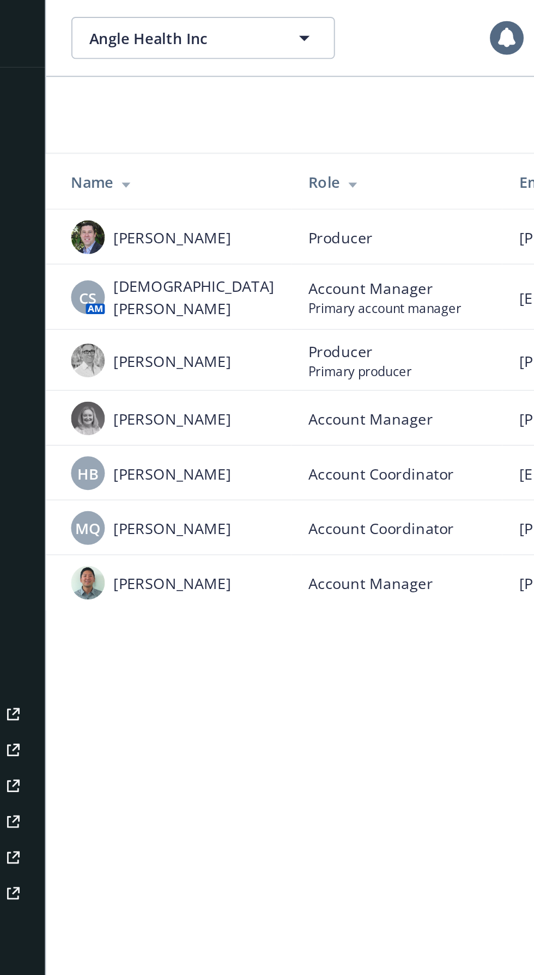
click at [174, 152] on span "CS" at bounding box center [174, 153] width 9 height 11
click at [332, 255] on td "Account Coordinator" at bounding box center [334, 244] width 109 height 28
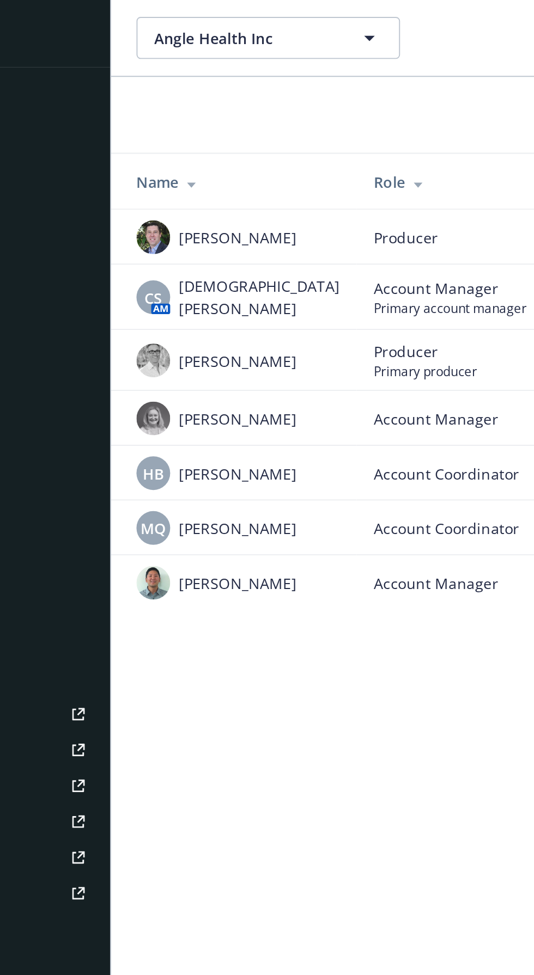
click at [169, 240] on span "HB" at bounding box center [174, 244] width 11 height 11
click at [289, 218] on span "Account Manager" at bounding box center [321, 216] width 64 height 11
click at [168, 301] on img at bounding box center [174, 300] width 17 height 17
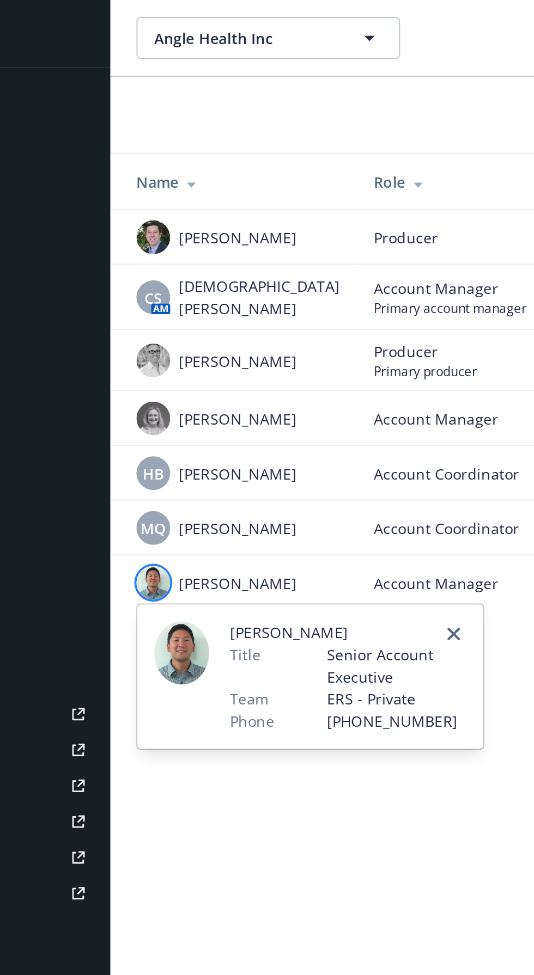
click at [329, 325] on icon "close" at bounding box center [330, 328] width 7 height 7
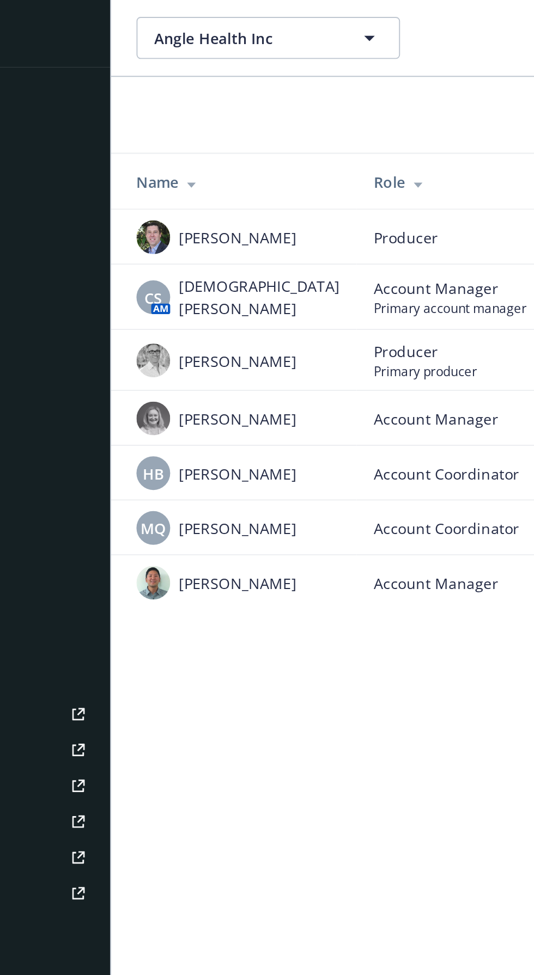
click at [169, 242] on span "HB" at bounding box center [174, 244] width 11 height 11
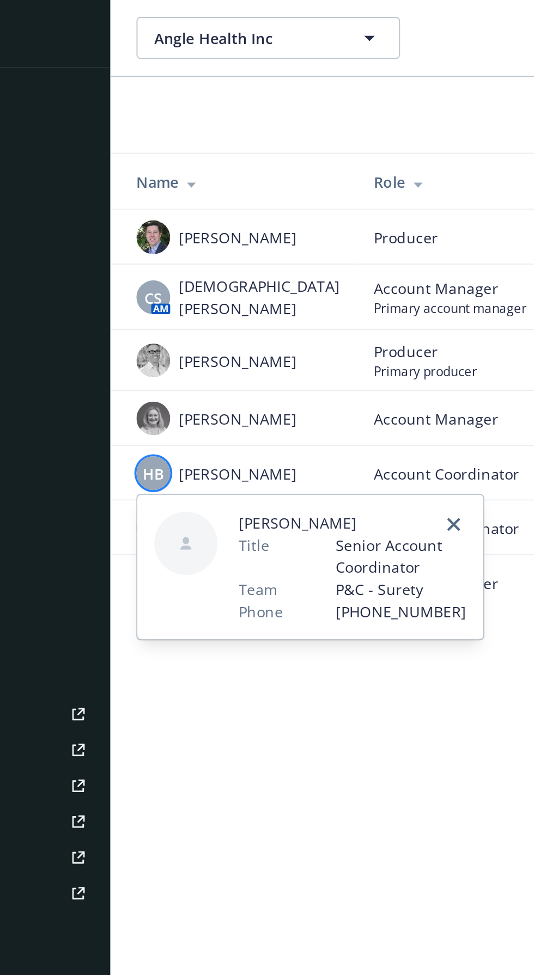
click at [333, 274] on link "close" at bounding box center [329, 271] width 13 height 13
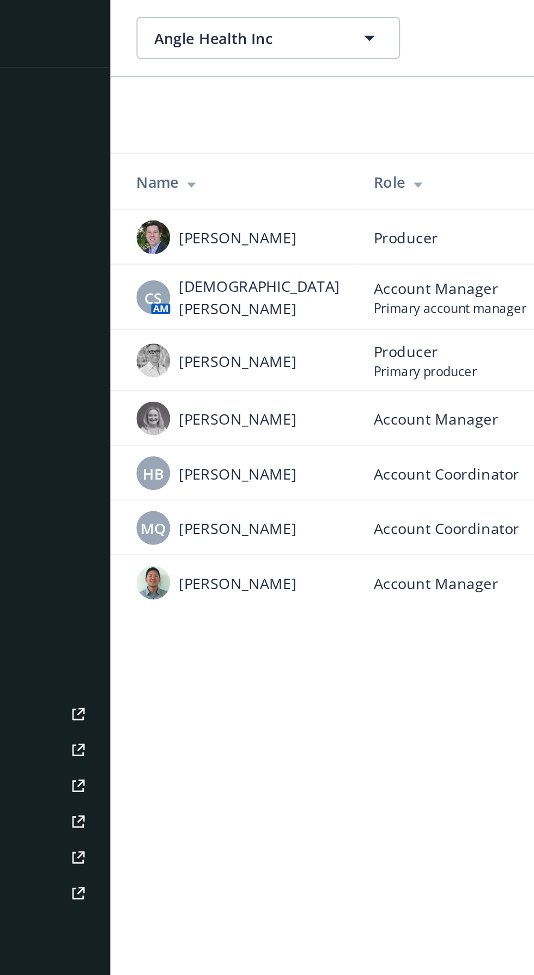
click at [174, 151] on span "CS" at bounding box center [174, 153] width 9 height 11
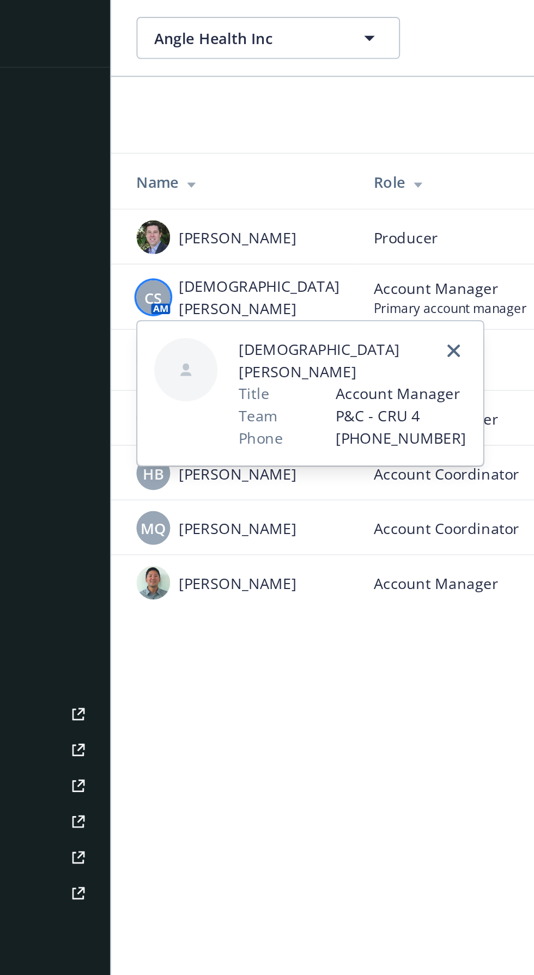
click at [332, 184] on icon "close" at bounding box center [330, 181] width 7 height 7
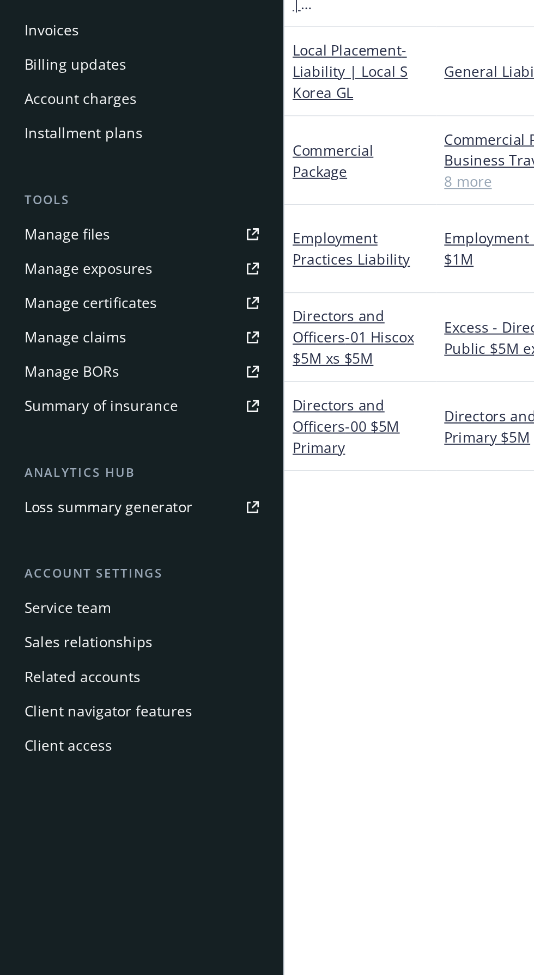
click at [49, 572] on div "Service team" at bounding box center [36, 570] width 47 height 17
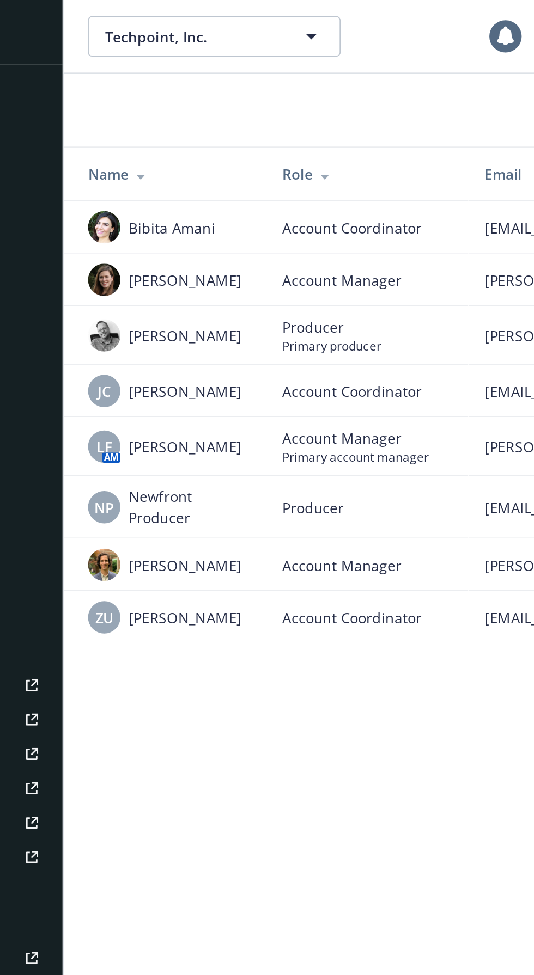
click at [174, 247] on span "LF" at bounding box center [175, 240] width 8 height 11
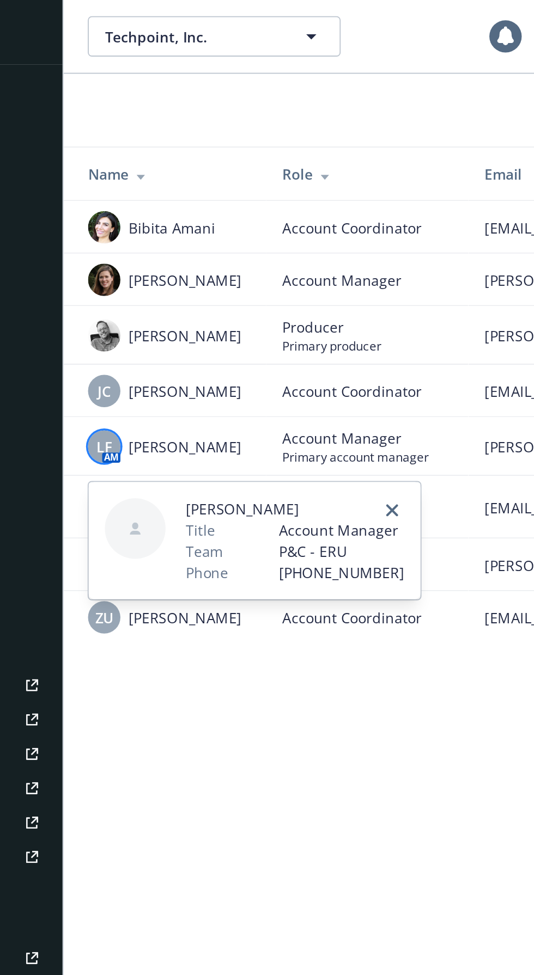
click at [339, 276] on div "Lisa Fedishin Title Account Manager Team P&C - ERU Phone (586) 337-1171" at bounding box center [256, 291] width 179 height 63
click at [328, 267] on div "Lisa Fedishin Title Account Manager Team P&C - ERU Phone (586) 337-1171" at bounding box center [256, 291] width 179 height 63
click at [331, 268] on link "close" at bounding box center [329, 274] width 13 height 13
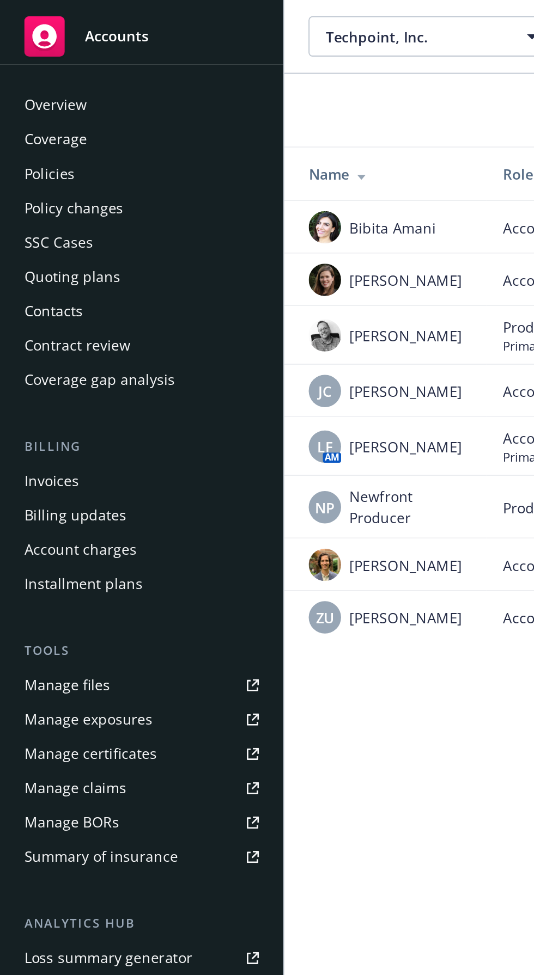
click at [32, 90] on div "Policies" at bounding box center [26, 93] width 27 height 17
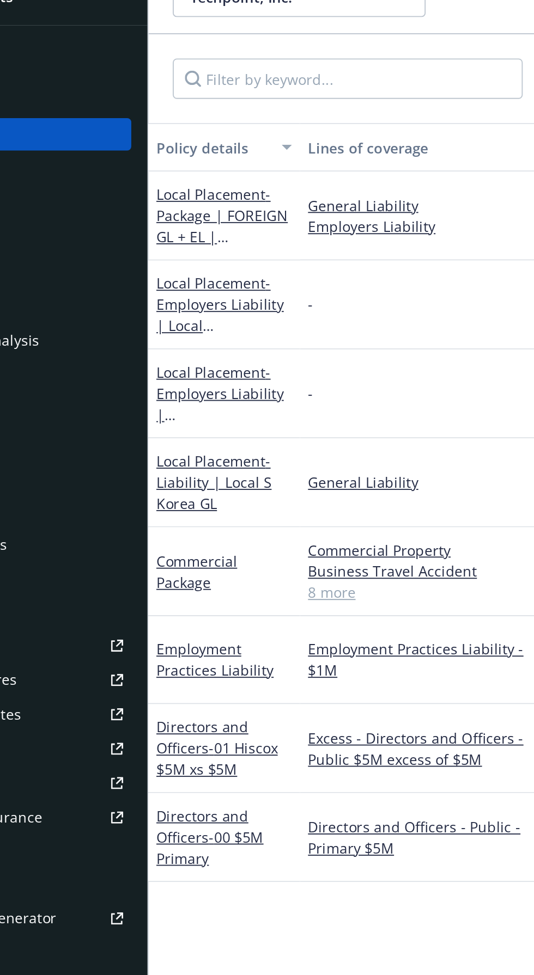
scroll to position [0, 71]
